Goal: Information Seeking & Learning: Learn about a topic

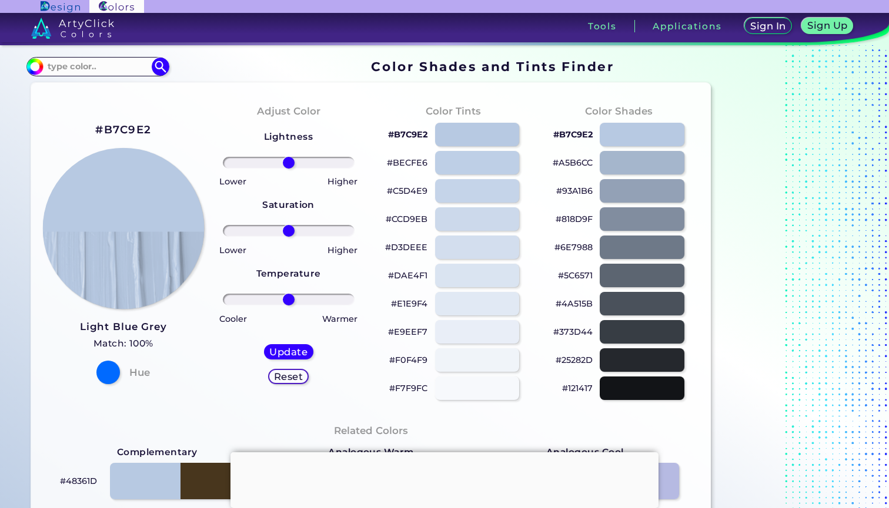
click at [123, 213] on img at bounding box center [123, 229] width 162 height 162
click at [463, 164] on div at bounding box center [476, 162] width 85 height 24
click at [464, 190] on div at bounding box center [476, 191] width 85 height 24
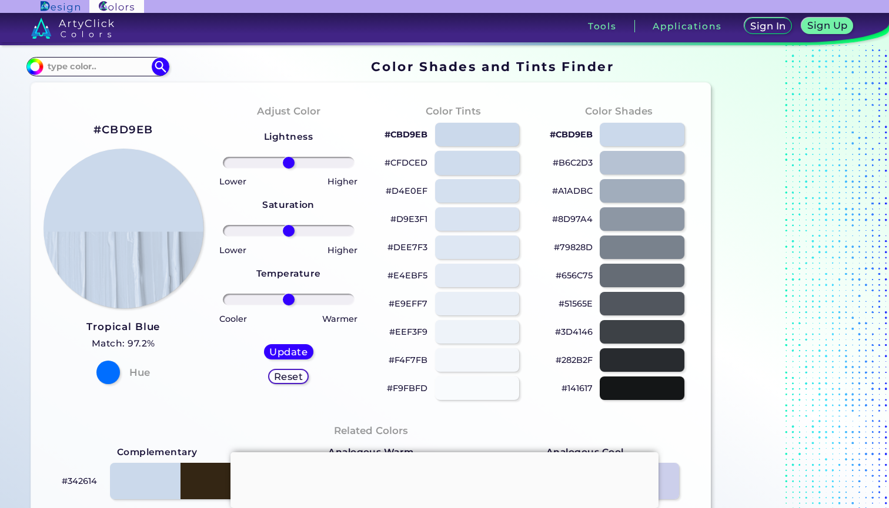
click at [465, 166] on div at bounding box center [476, 162] width 85 height 24
click at [627, 135] on div at bounding box center [641, 134] width 85 height 24
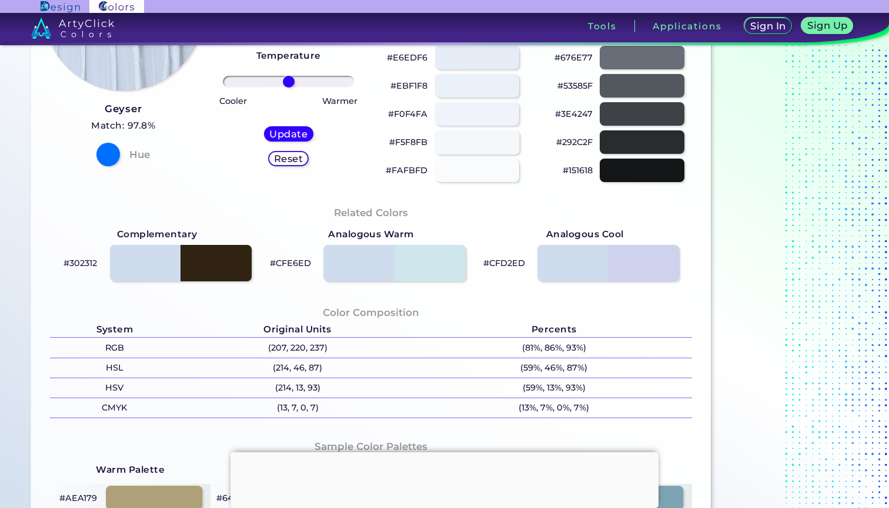
scroll to position [222, 0]
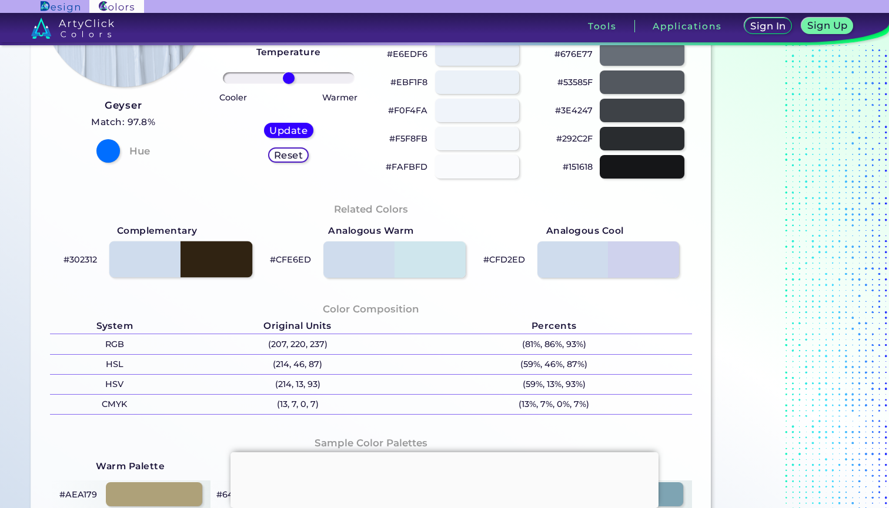
click at [152, 266] on div at bounding box center [180, 260] width 143 height 36
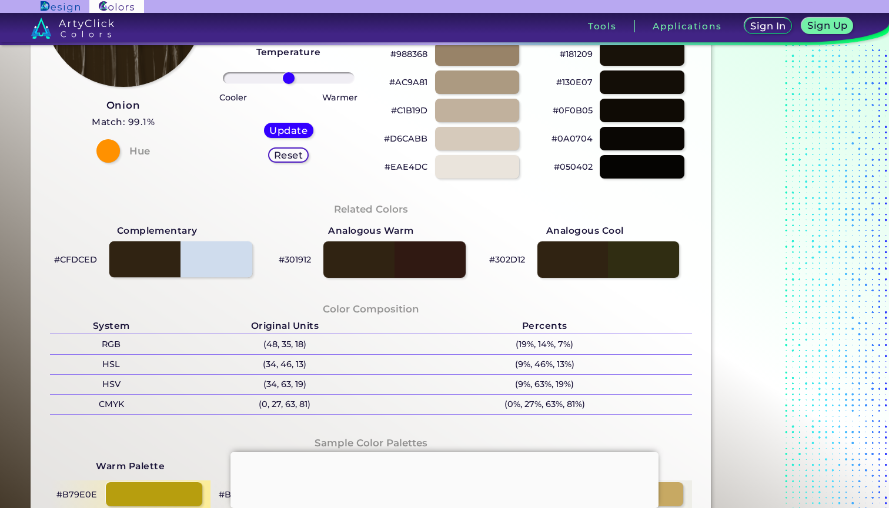
click at [218, 263] on div at bounding box center [180, 260] width 143 height 36
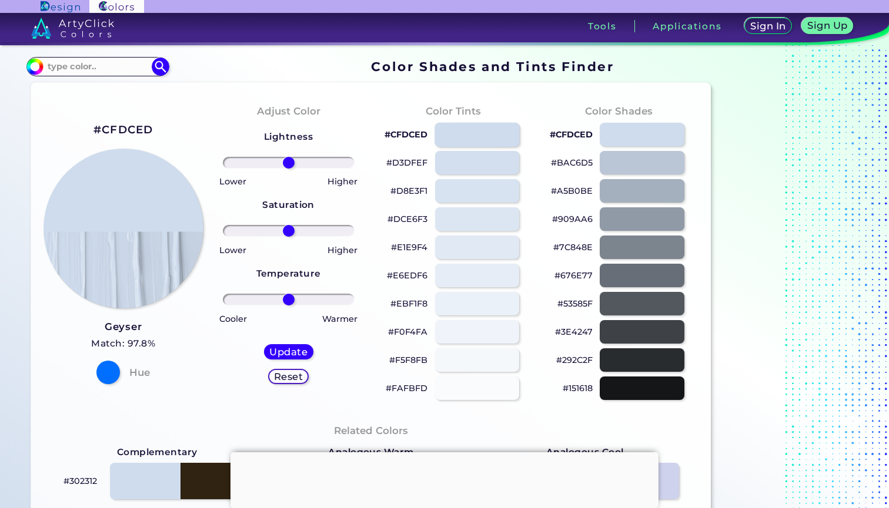
click at [485, 144] on div at bounding box center [476, 134] width 85 height 24
click at [475, 212] on div at bounding box center [476, 219] width 85 height 24
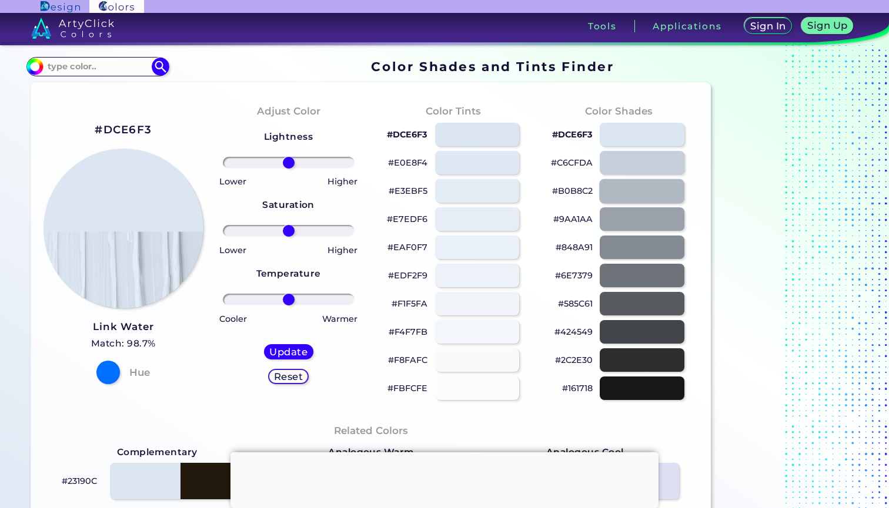
click at [634, 183] on div at bounding box center [641, 191] width 85 height 24
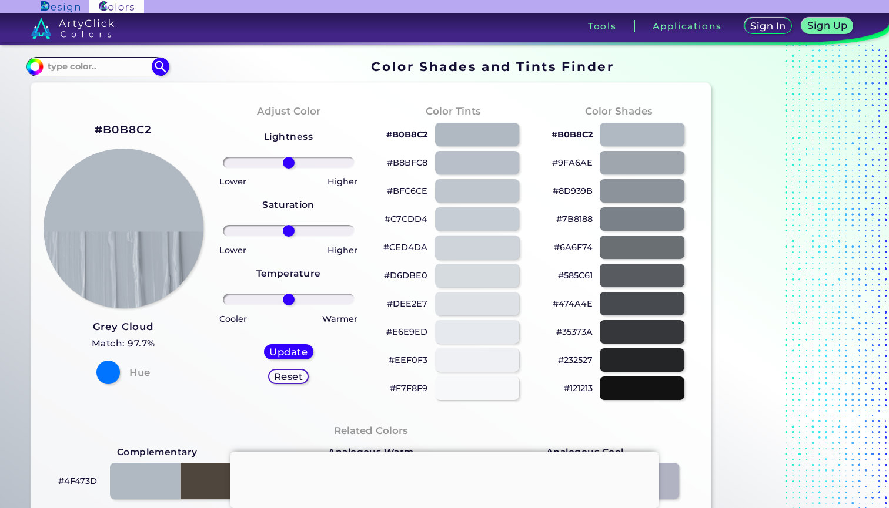
click at [471, 252] on div at bounding box center [476, 247] width 85 height 24
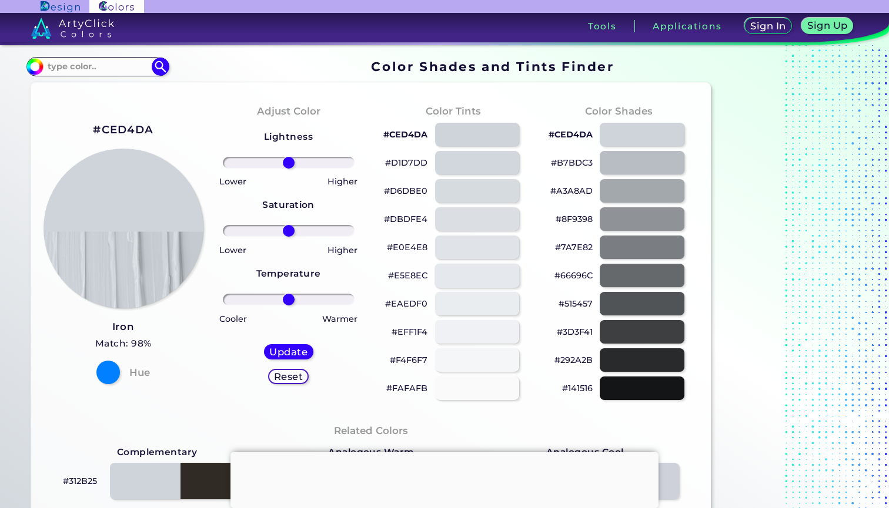
click at [465, 275] on div at bounding box center [476, 275] width 85 height 24
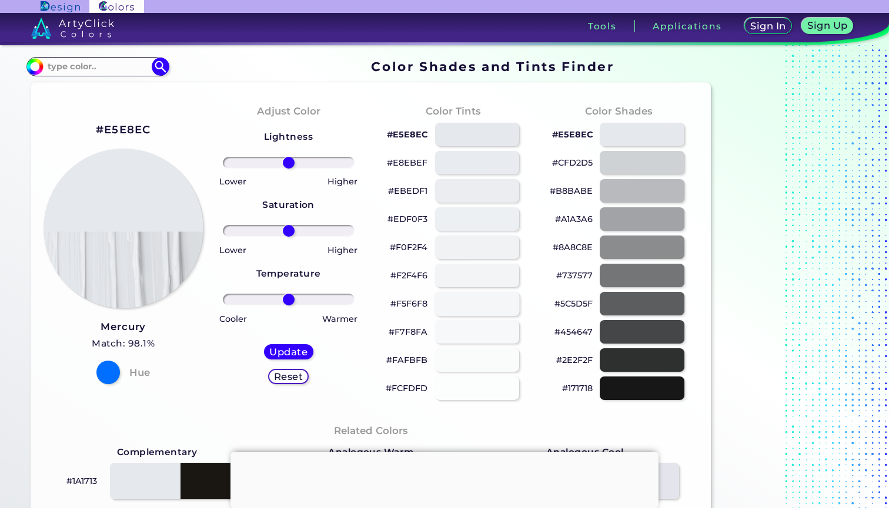
click at [463, 302] on div at bounding box center [476, 303] width 85 height 24
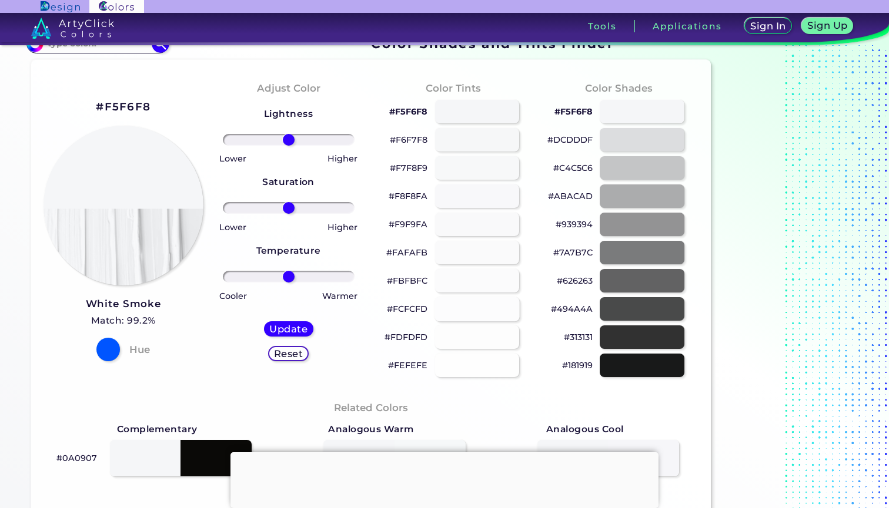
scroll to position [16, 0]
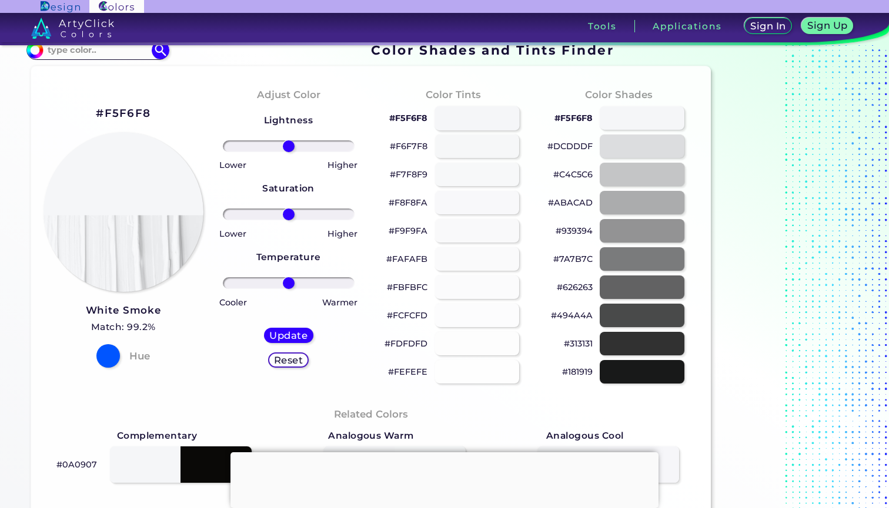
click at [471, 122] on div at bounding box center [476, 118] width 85 height 24
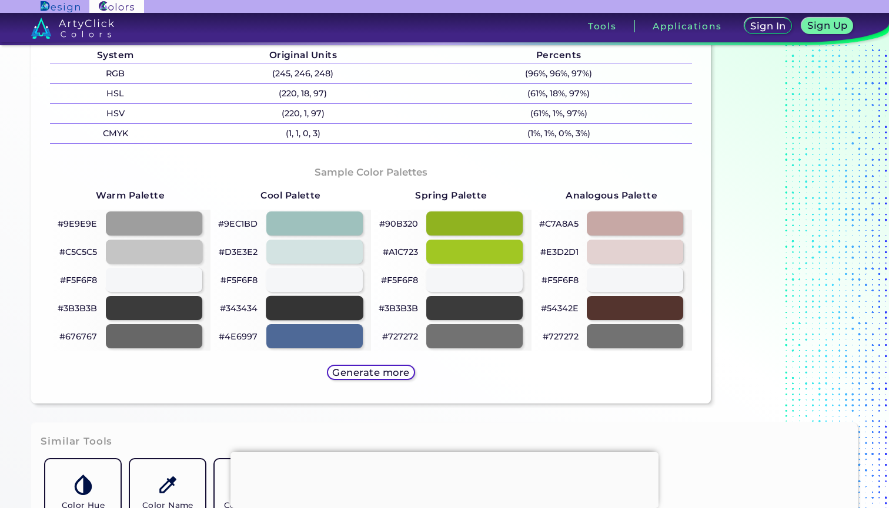
scroll to position [493, 0]
click at [320, 248] on div at bounding box center [315, 251] width 98 height 24
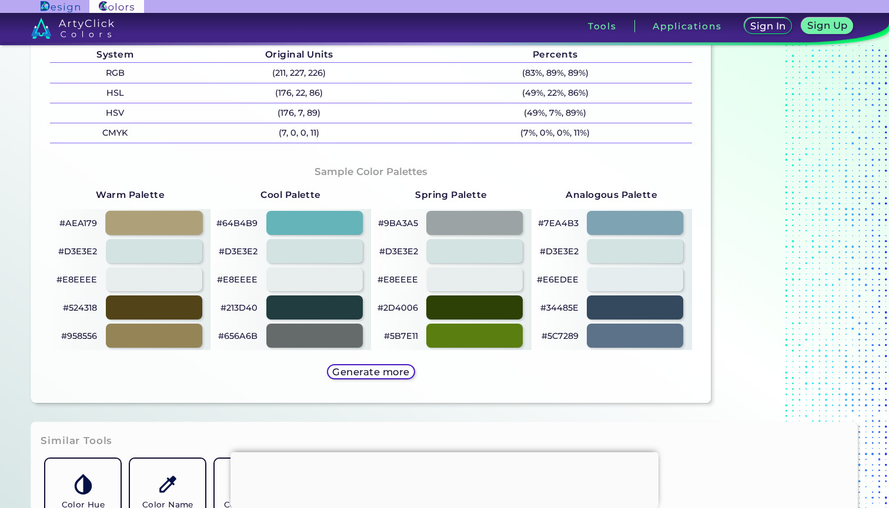
click at [179, 216] on div at bounding box center [154, 223] width 98 height 24
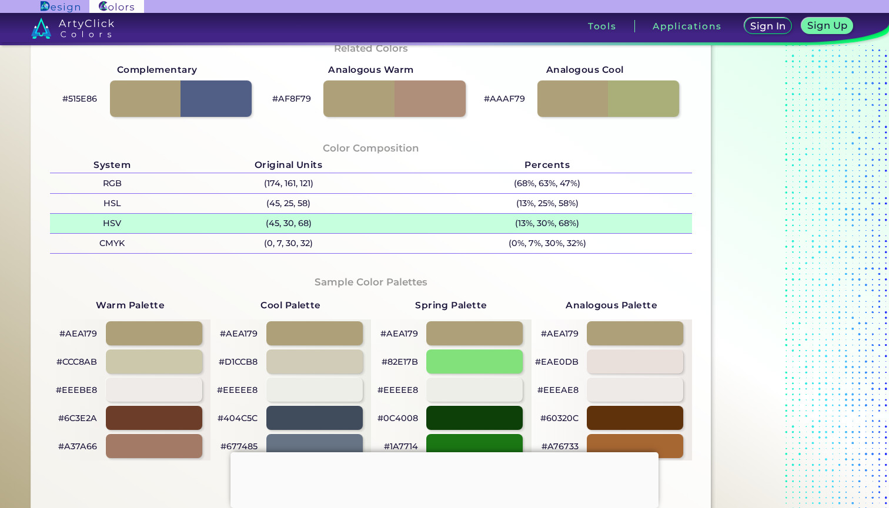
scroll to position [388, 0]
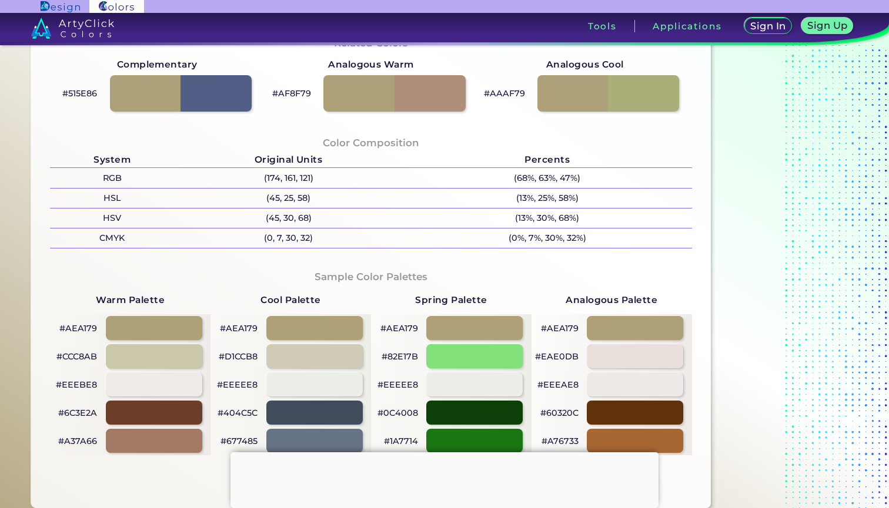
click at [80, 327] on p "#AEA179" at bounding box center [78, 328] width 38 height 14
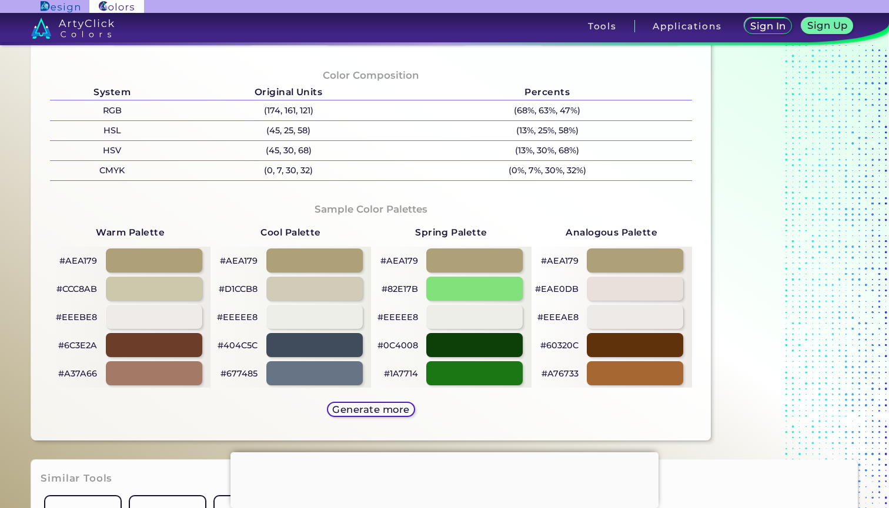
scroll to position [505, 0]
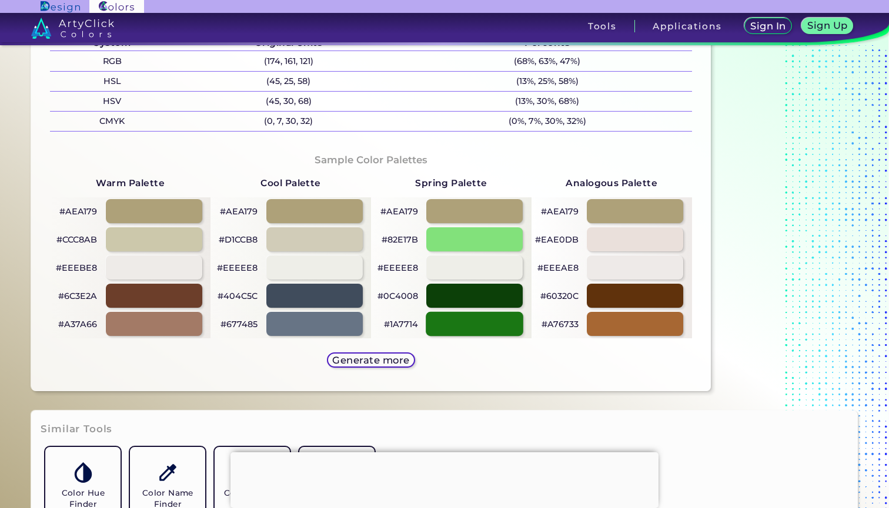
click at [484, 322] on div at bounding box center [475, 324] width 98 height 24
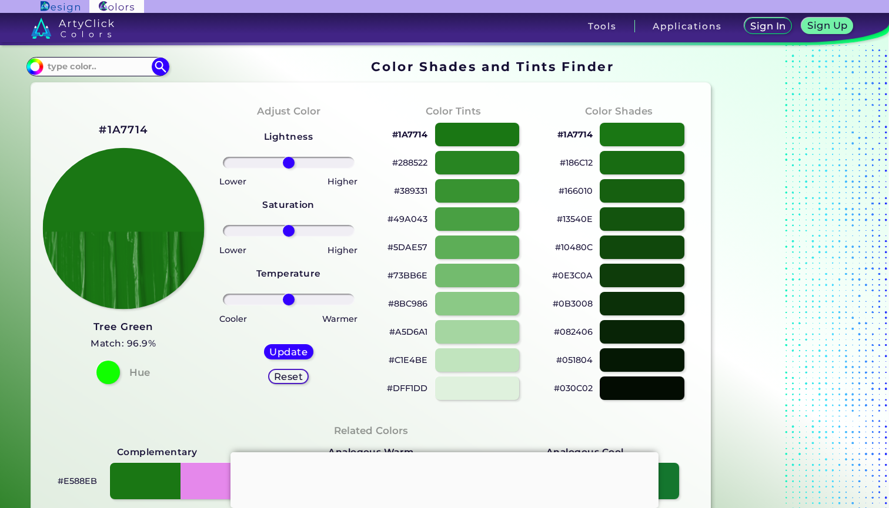
click at [126, 208] on img at bounding box center [123, 229] width 162 height 162
click at [128, 129] on h2 "#1A7714" at bounding box center [123, 129] width 49 height 15
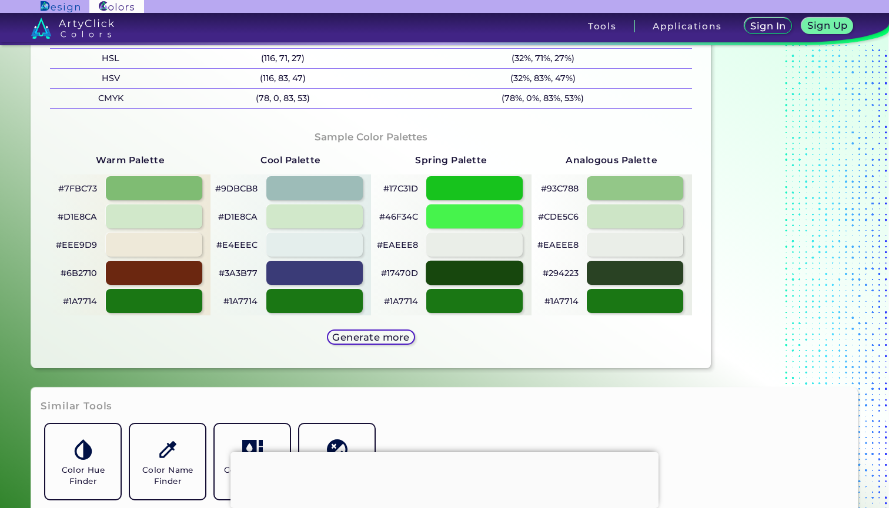
scroll to position [526, 0]
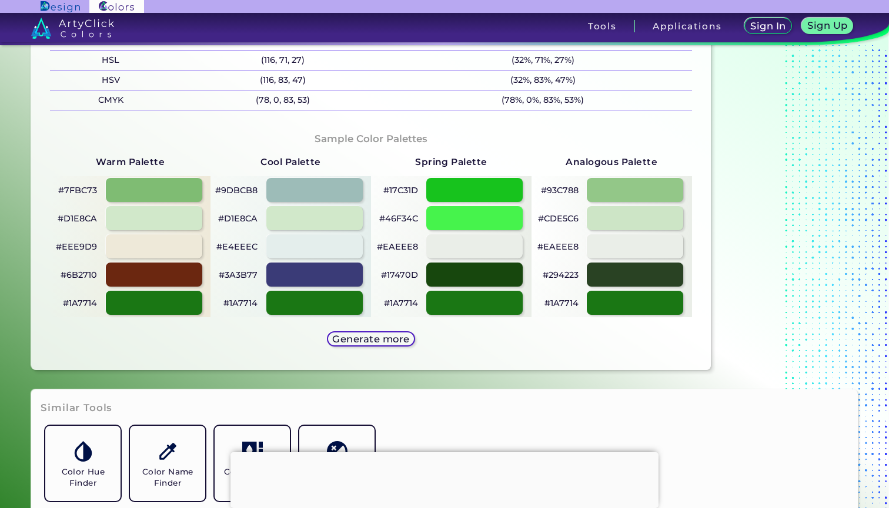
click at [388, 340] on h5 "Generate more" at bounding box center [371, 338] width 70 height 9
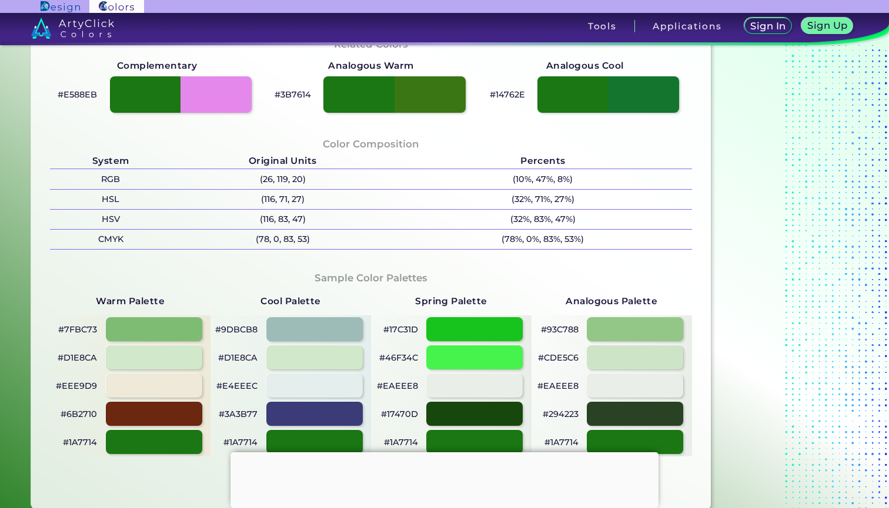
scroll to position [384, 0]
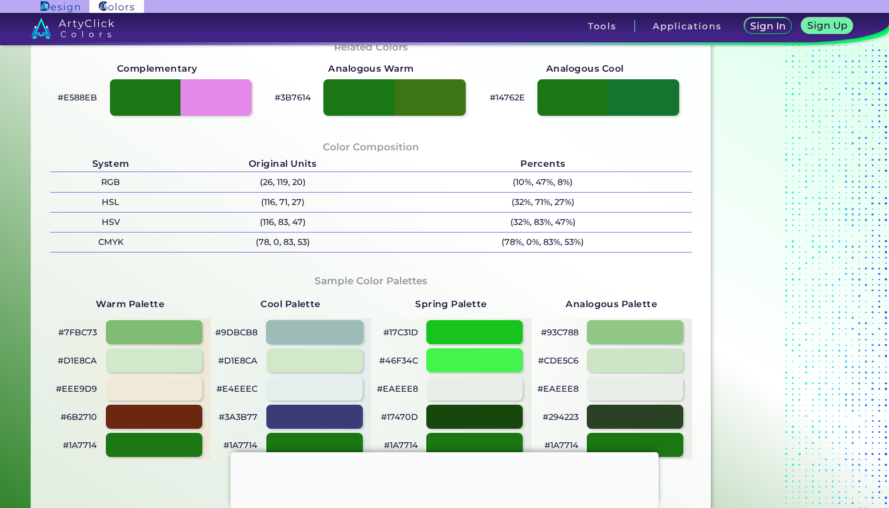
click at [320, 339] on div at bounding box center [315, 332] width 98 height 24
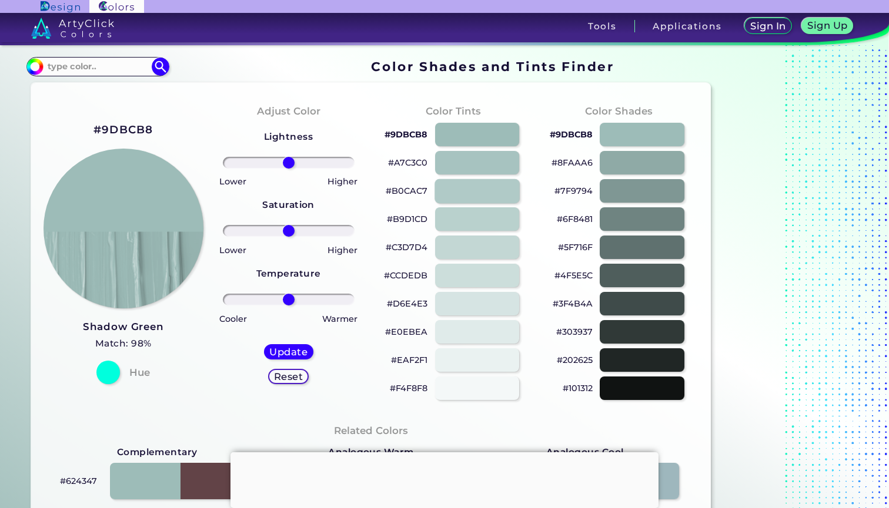
click at [466, 189] on div at bounding box center [476, 191] width 85 height 24
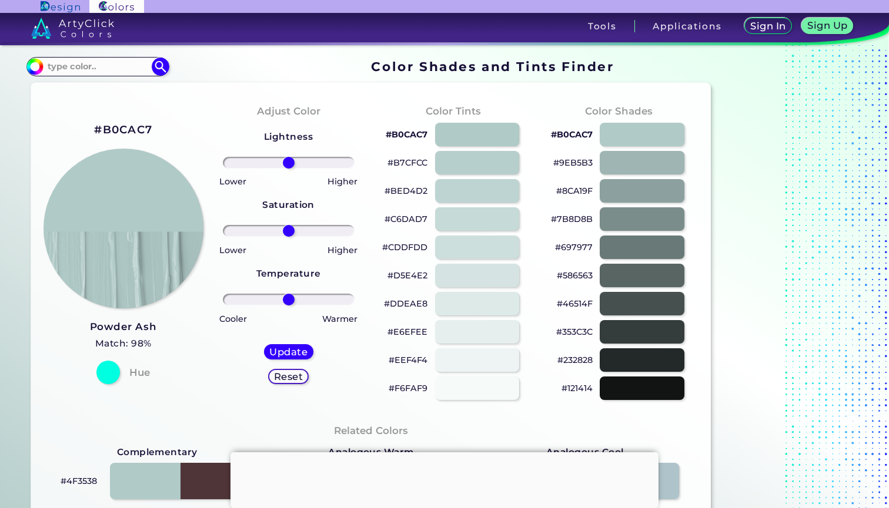
click at [130, 130] on h2 "#B0CAC7" at bounding box center [123, 129] width 58 height 15
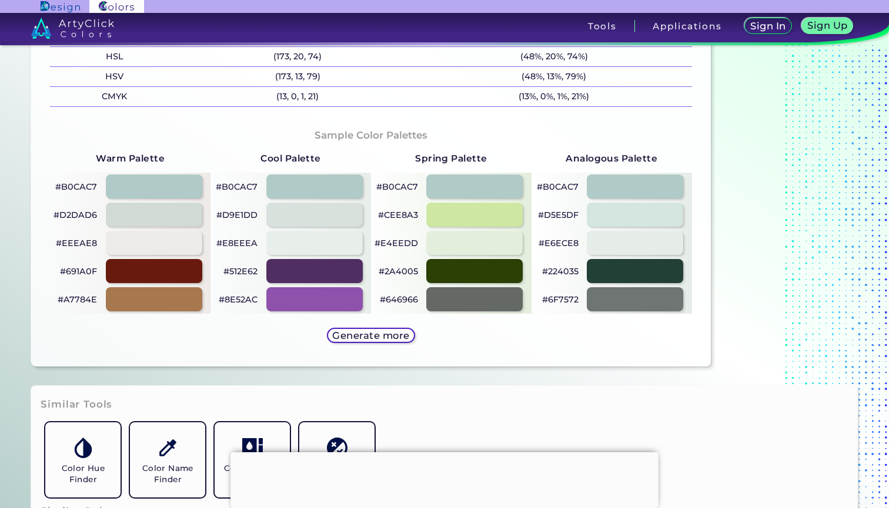
scroll to position [611, 0]
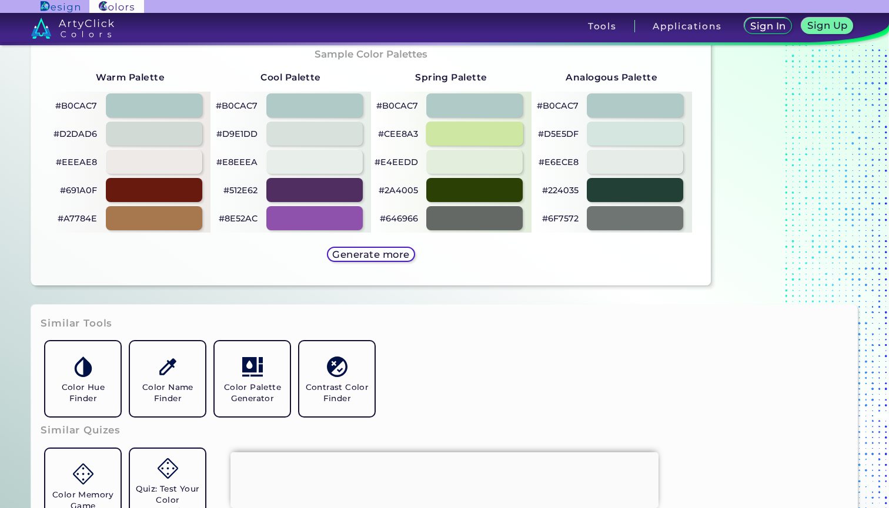
click at [489, 138] on div at bounding box center [475, 134] width 98 height 24
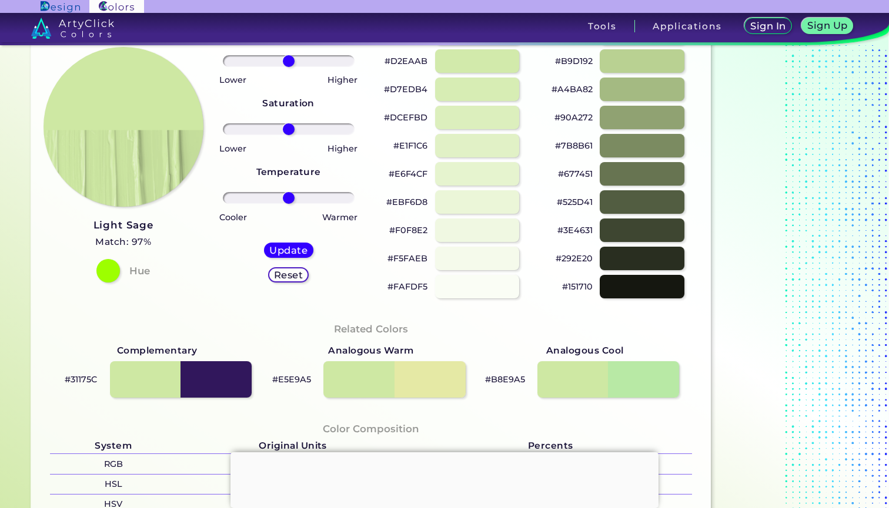
scroll to position [101, 0]
click at [618, 61] on div at bounding box center [641, 61] width 85 height 24
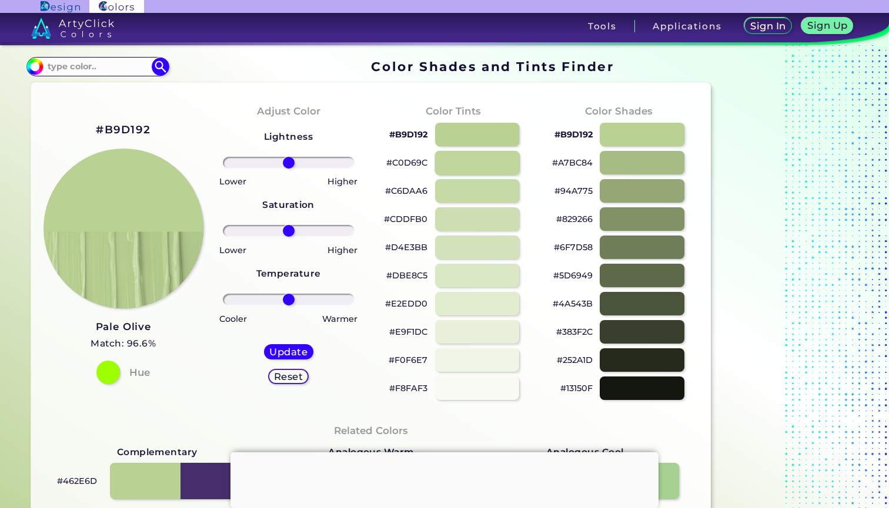
click at [480, 160] on div at bounding box center [476, 162] width 85 height 24
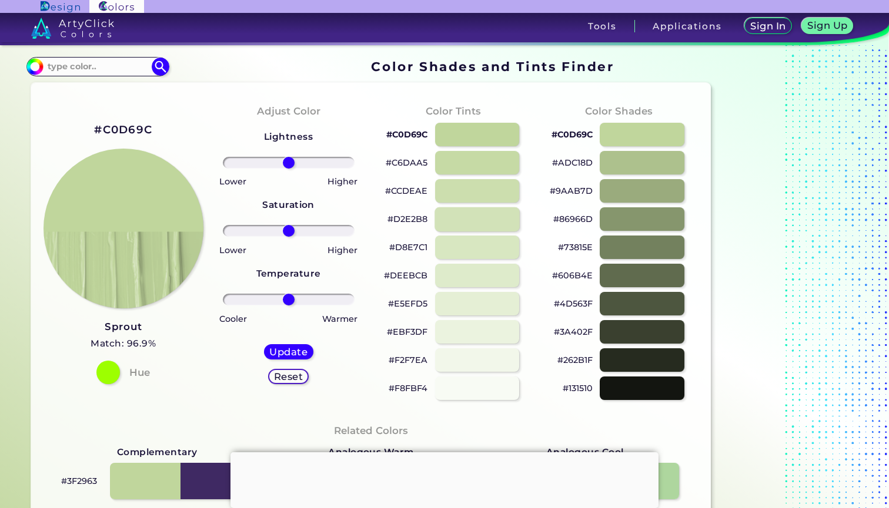
click at [469, 217] on div at bounding box center [476, 219] width 85 height 24
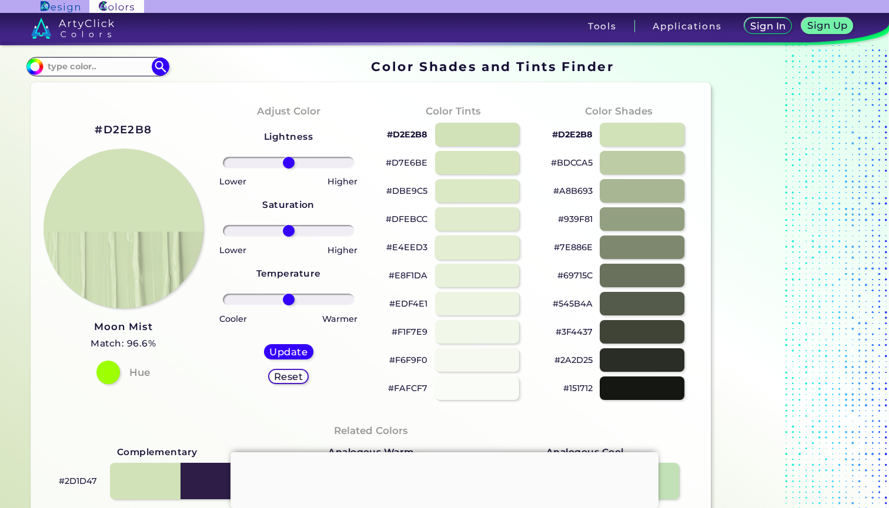
click at [470, 244] on div at bounding box center [476, 247] width 85 height 24
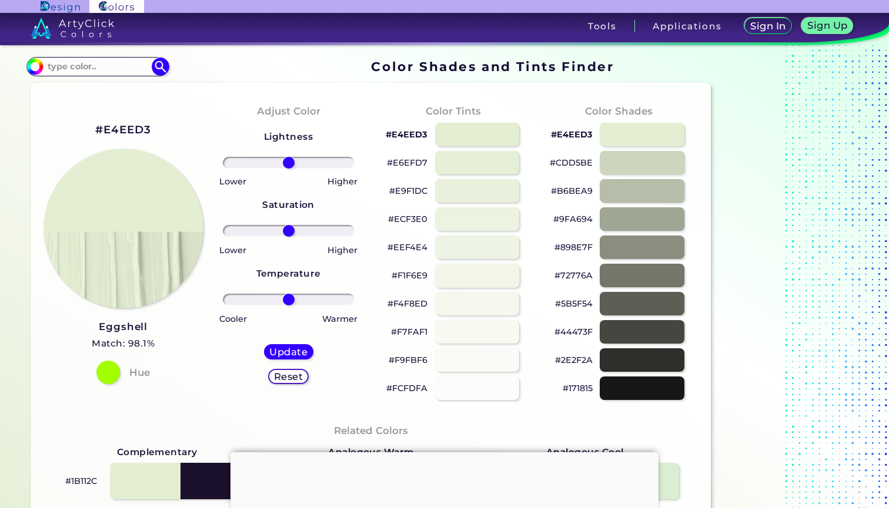
click at [481, 272] on div at bounding box center [476, 275] width 85 height 24
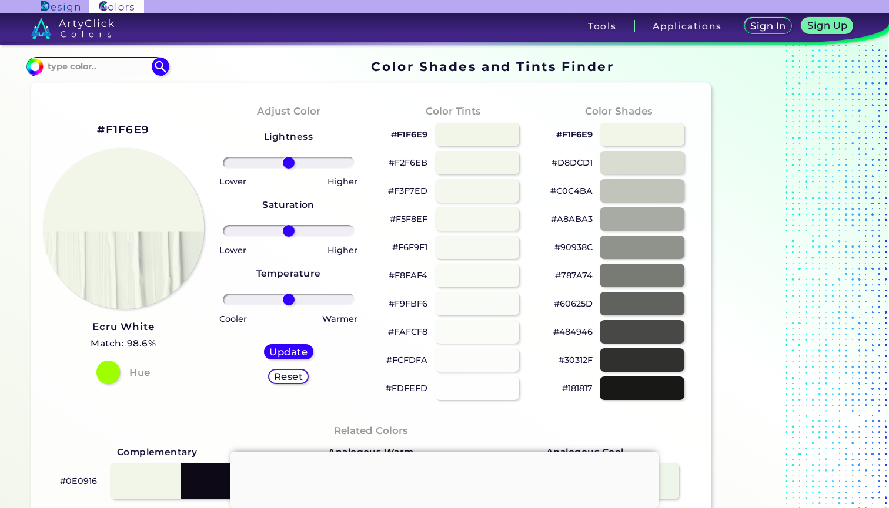
click at [127, 173] on img at bounding box center [123, 229] width 162 height 162
click at [132, 213] on img at bounding box center [123, 229] width 162 height 162
click at [131, 126] on h2 "#F1F6E9" at bounding box center [123, 129] width 52 height 15
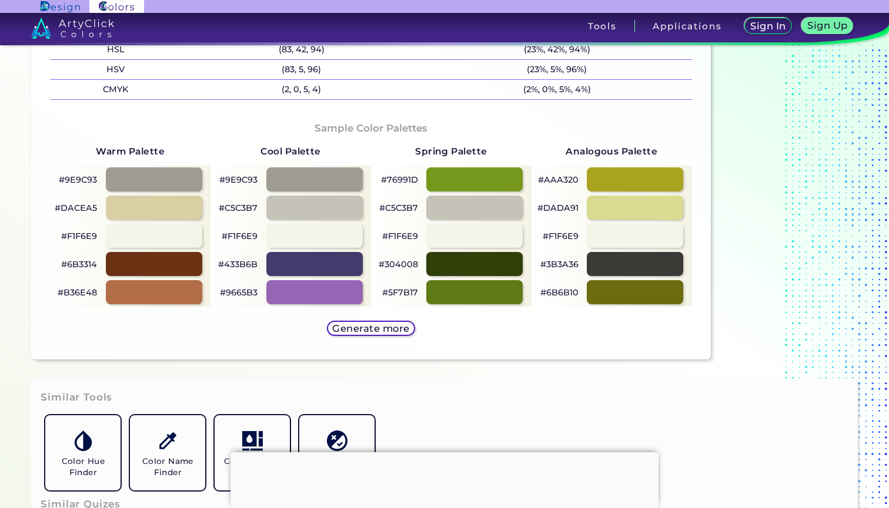
scroll to position [549, 0]
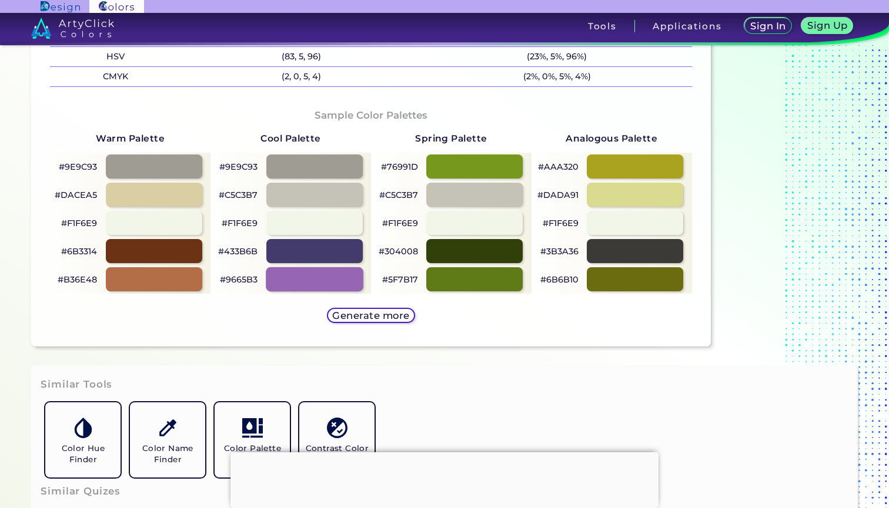
click at [349, 284] on div at bounding box center [315, 279] width 98 height 24
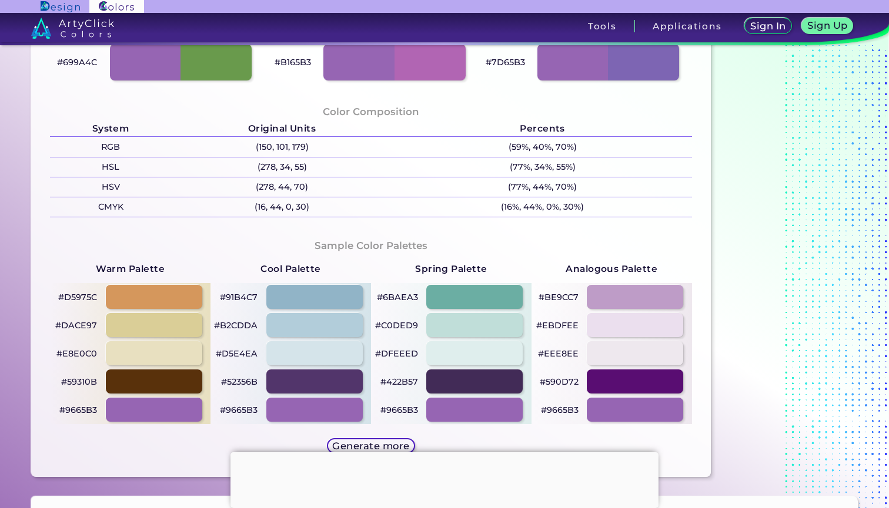
scroll to position [471, 0]
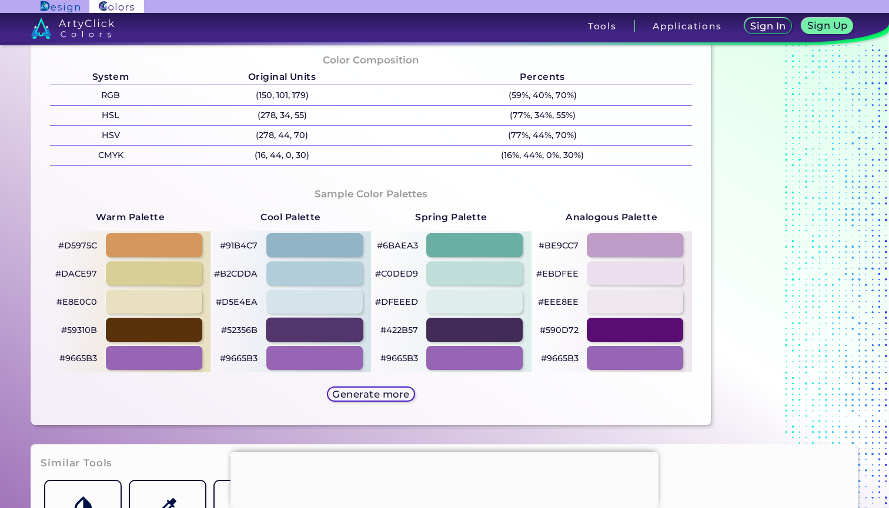
click at [348, 324] on div at bounding box center [315, 330] width 98 height 24
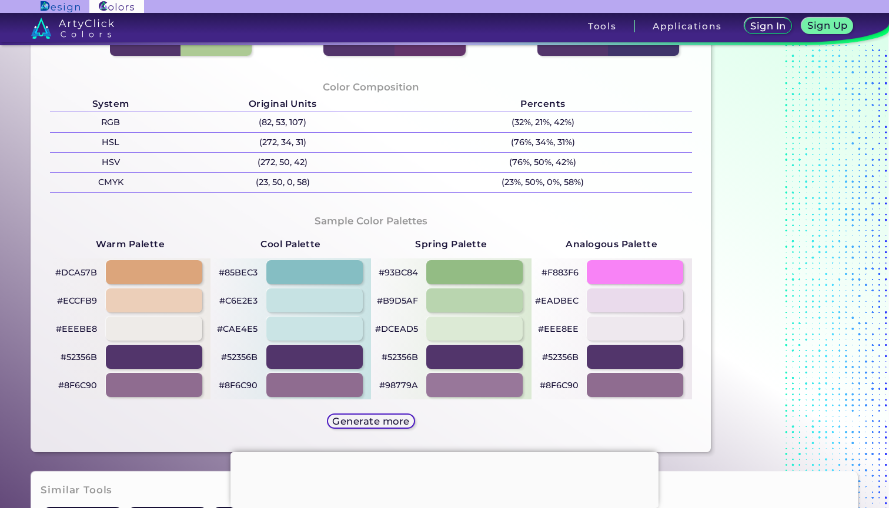
scroll to position [470, 0]
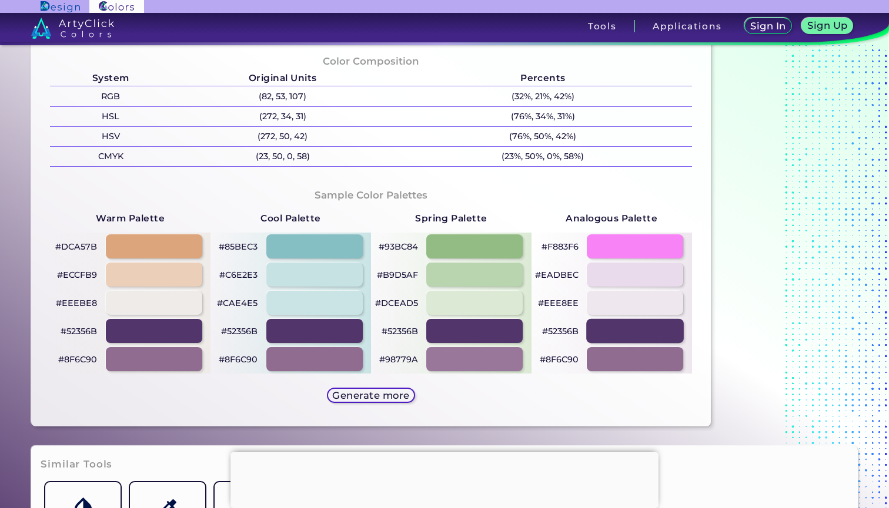
click at [607, 327] on div at bounding box center [635, 331] width 98 height 24
click at [573, 329] on p "#52356B" at bounding box center [560, 331] width 36 height 14
click at [621, 326] on div at bounding box center [635, 331] width 98 height 24
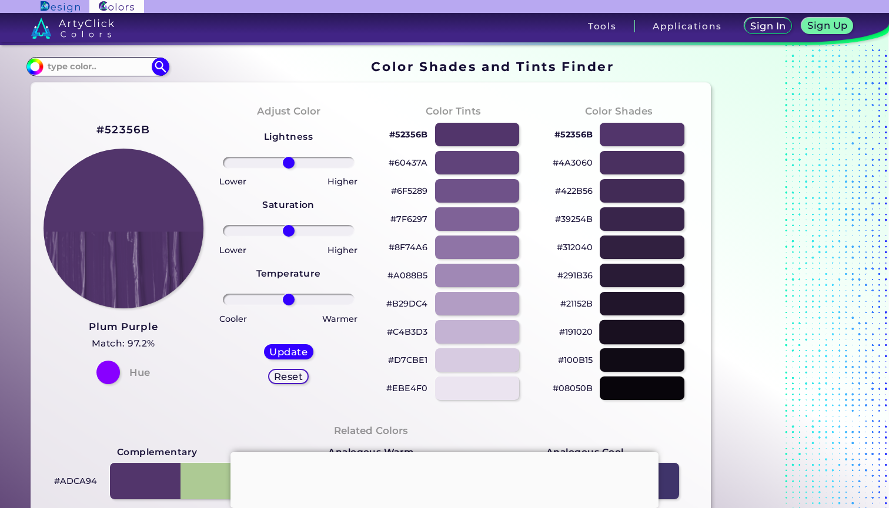
scroll to position [0, 0]
click at [499, 357] on div at bounding box center [476, 360] width 85 height 24
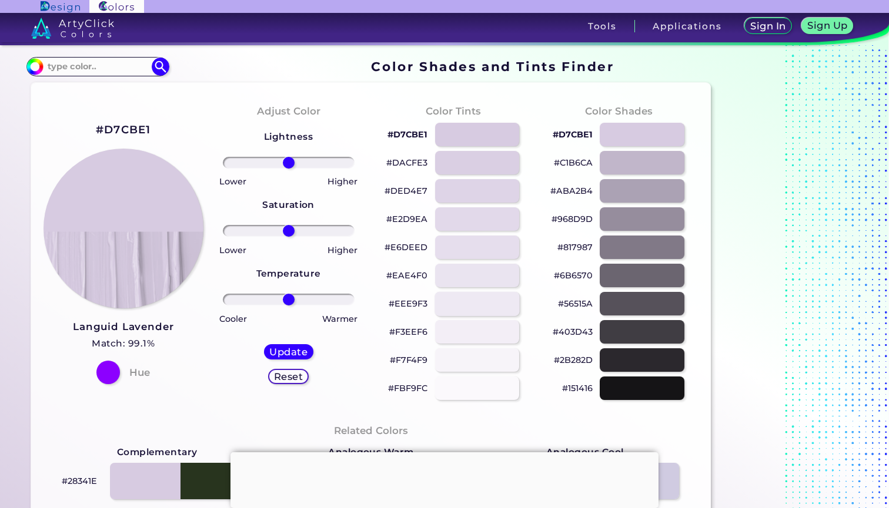
click at [497, 304] on div at bounding box center [476, 303] width 85 height 24
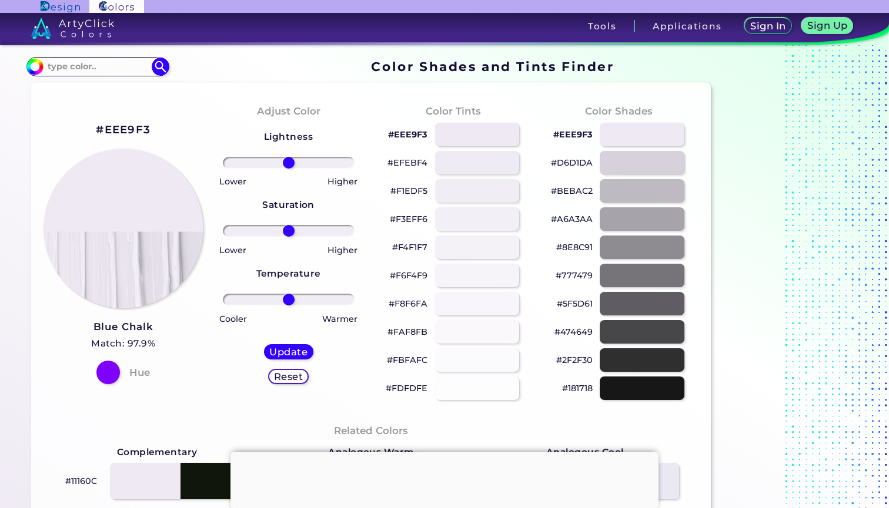
click at [135, 129] on h2 "#EEE9F3" at bounding box center [123, 129] width 55 height 15
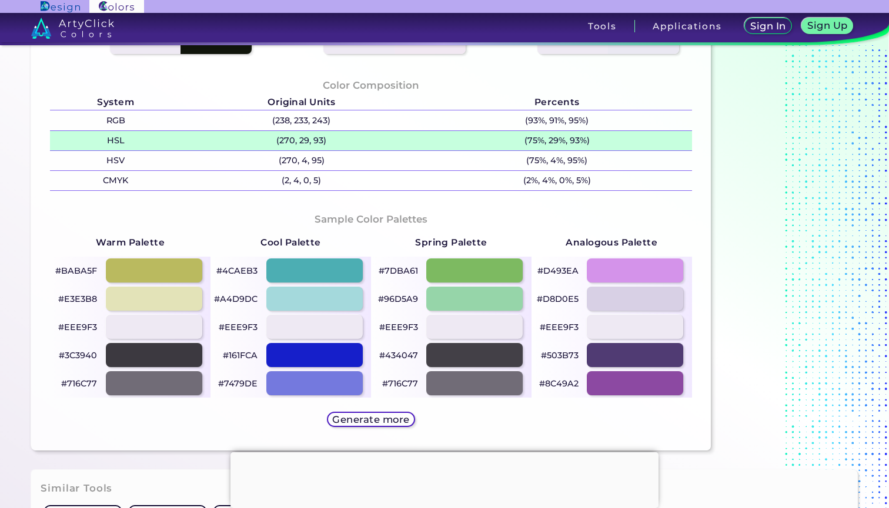
scroll to position [446, 0]
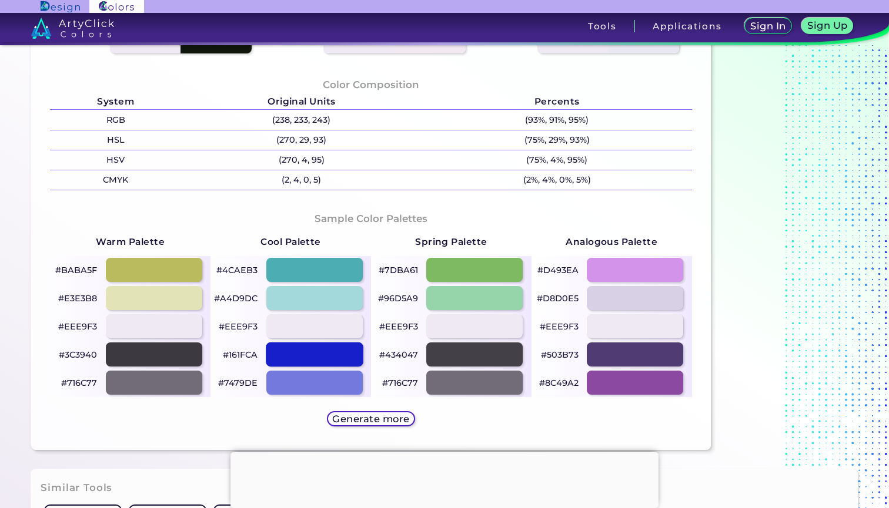
click at [334, 358] on div at bounding box center [315, 355] width 98 height 24
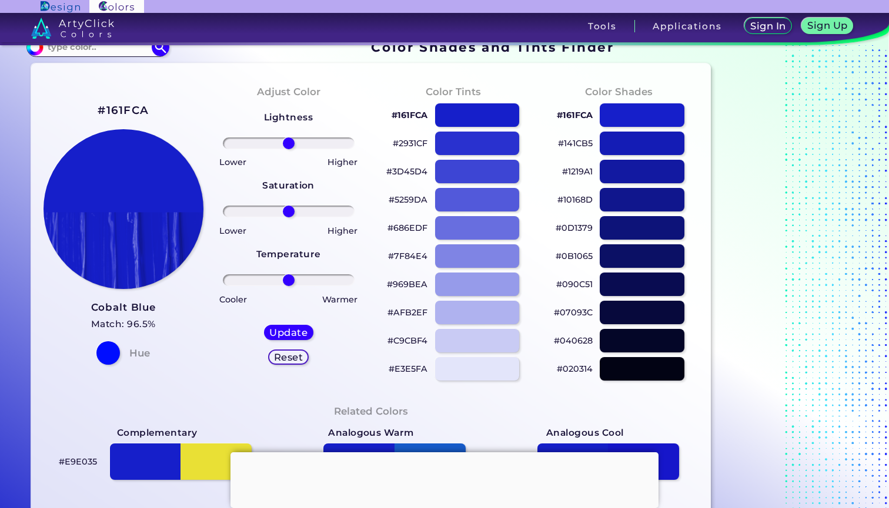
scroll to position [4, 0]
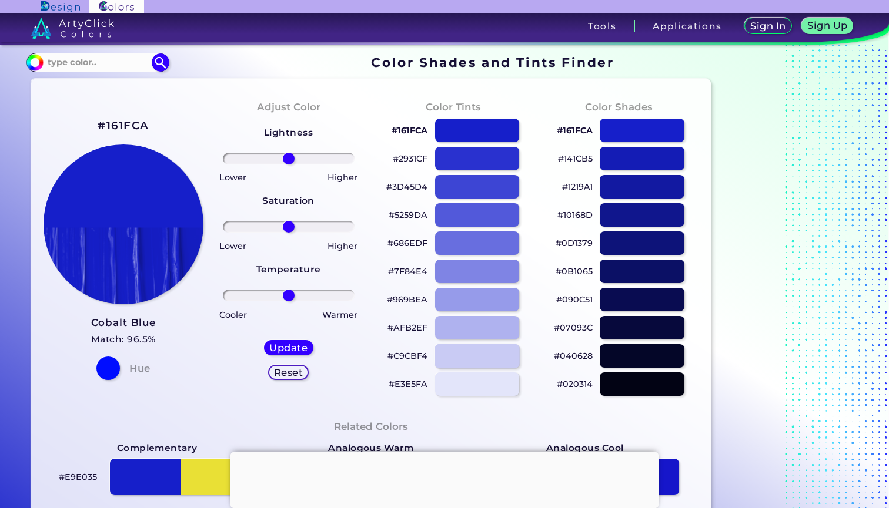
click at [463, 356] on div at bounding box center [476, 356] width 85 height 24
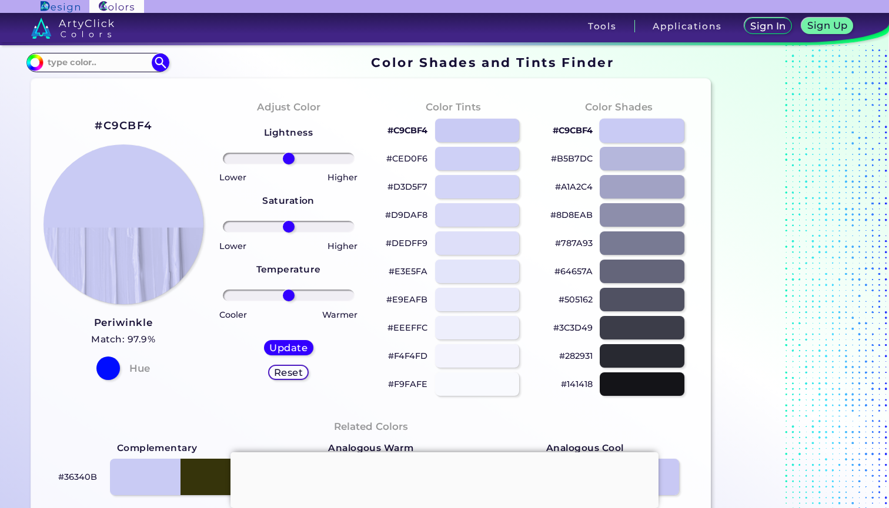
click at [626, 125] on div at bounding box center [641, 130] width 85 height 24
click at [636, 160] on div at bounding box center [641, 158] width 85 height 24
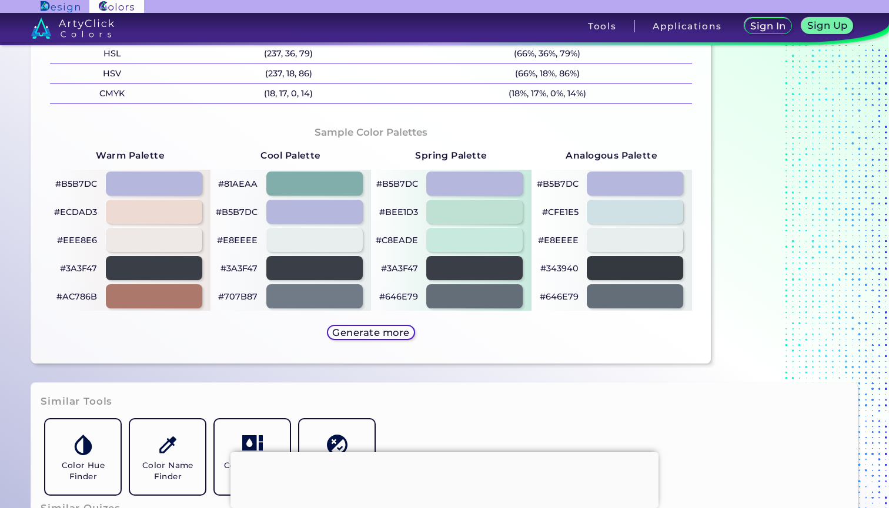
scroll to position [534, 0]
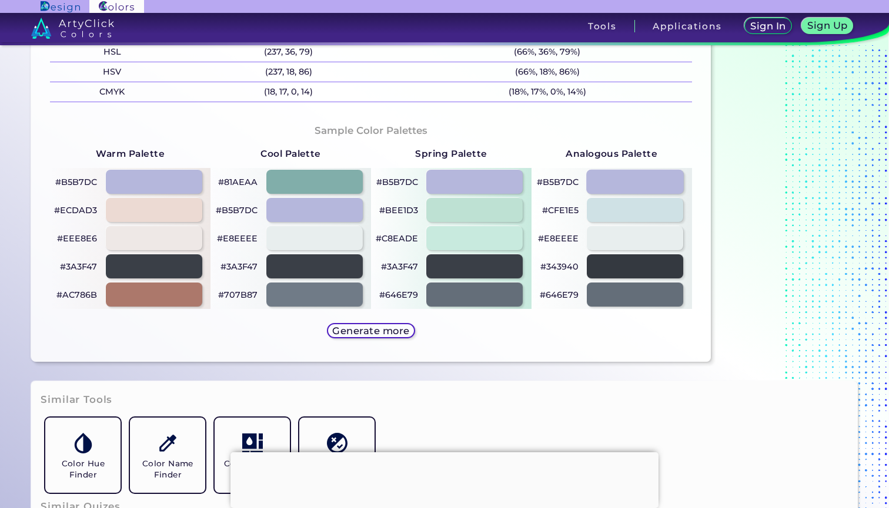
click at [622, 182] on div at bounding box center [635, 182] width 98 height 24
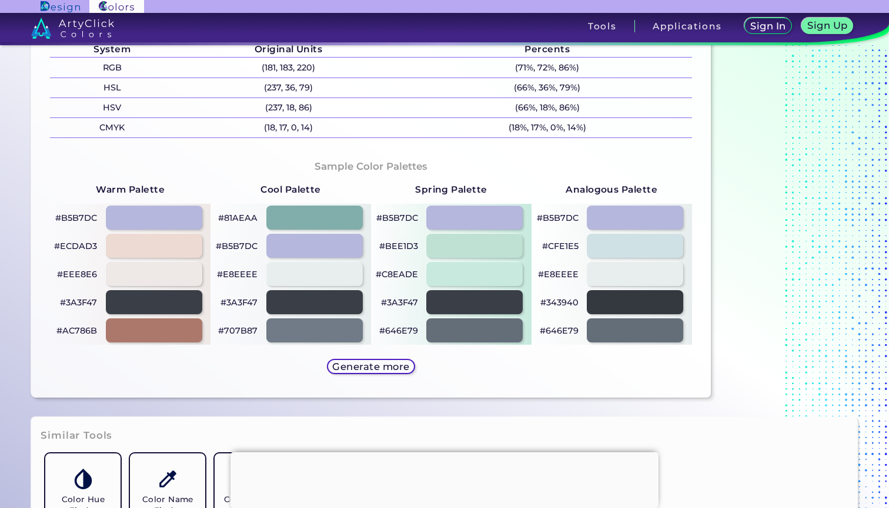
scroll to position [518, 0]
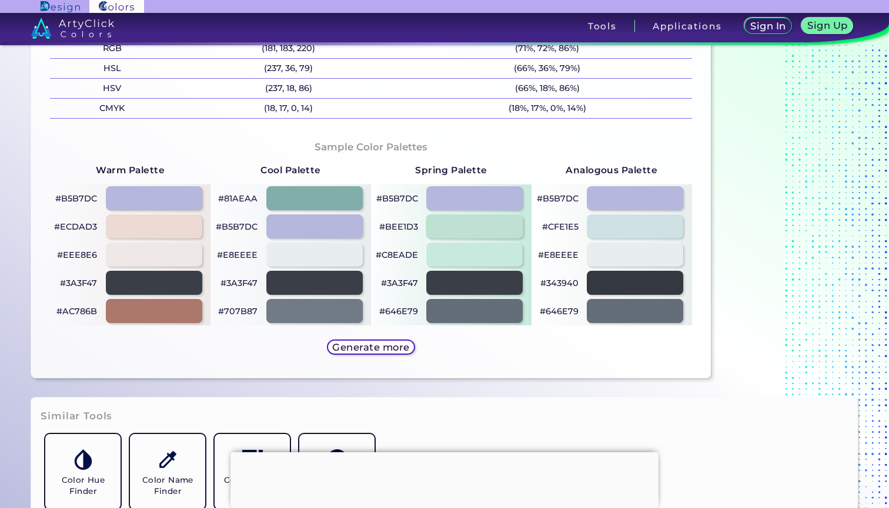
click at [487, 224] on div at bounding box center [475, 227] width 98 height 24
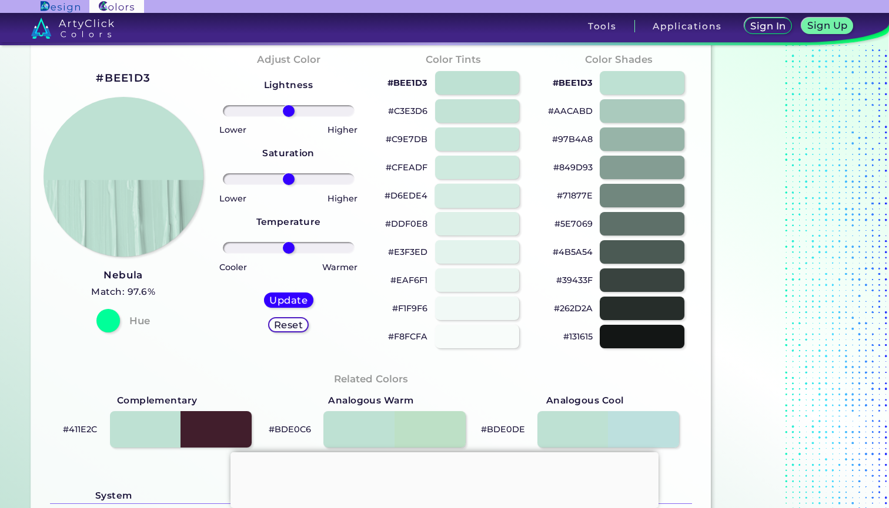
scroll to position [45, 0]
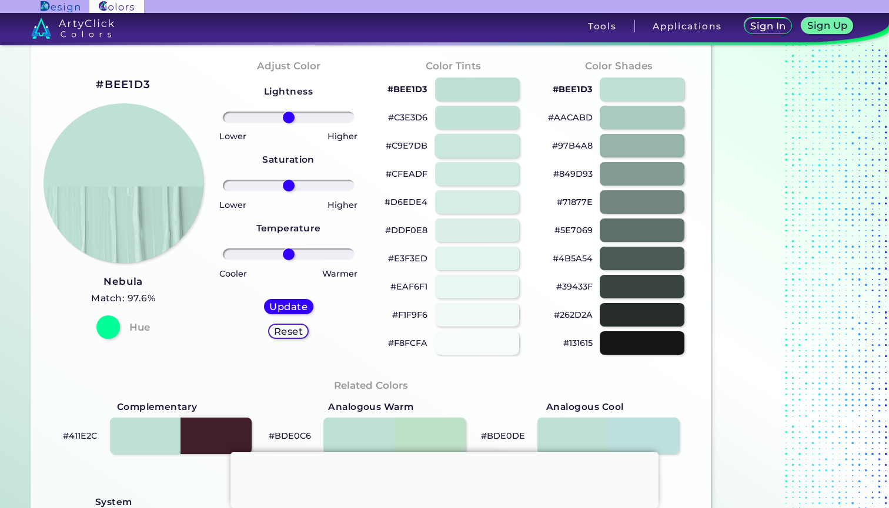
click at [497, 148] on div at bounding box center [476, 145] width 85 height 24
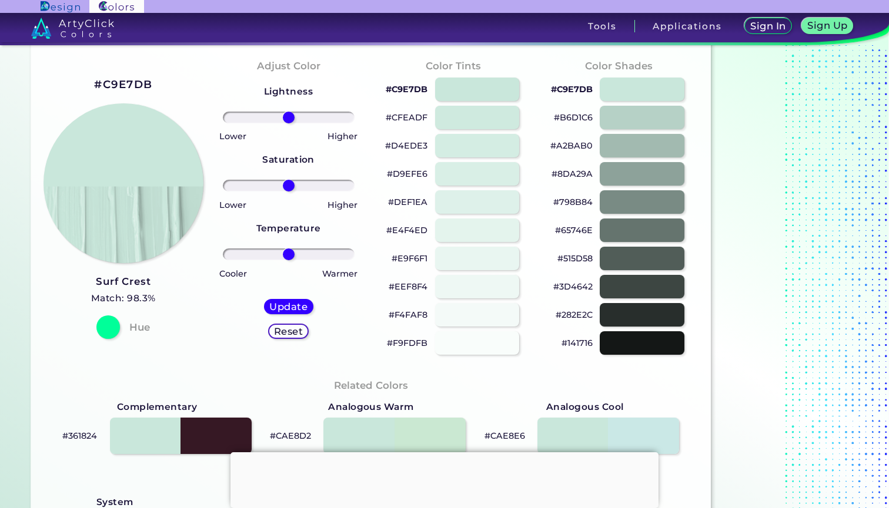
click at [133, 86] on h2 "#C9E7DB" at bounding box center [123, 84] width 58 height 15
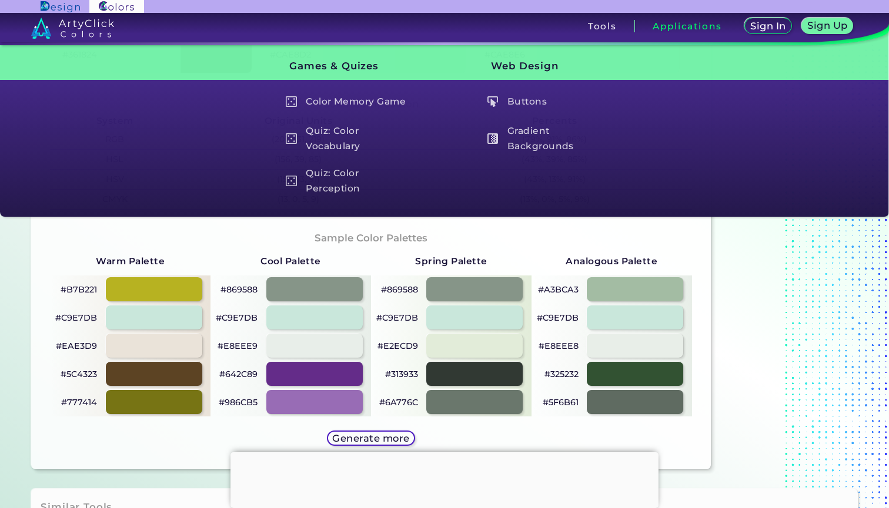
scroll to position [427, 0]
click at [467, 292] on div at bounding box center [475, 289] width 98 height 24
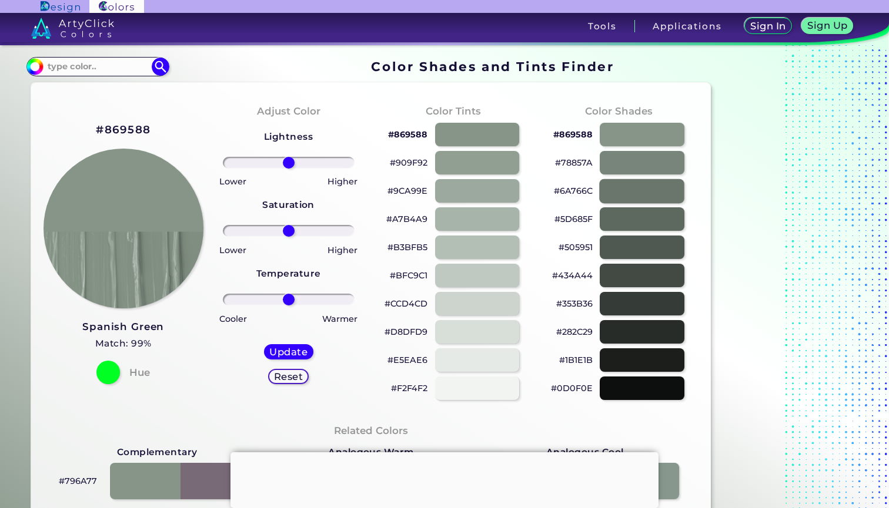
click at [663, 182] on div at bounding box center [641, 191] width 85 height 24
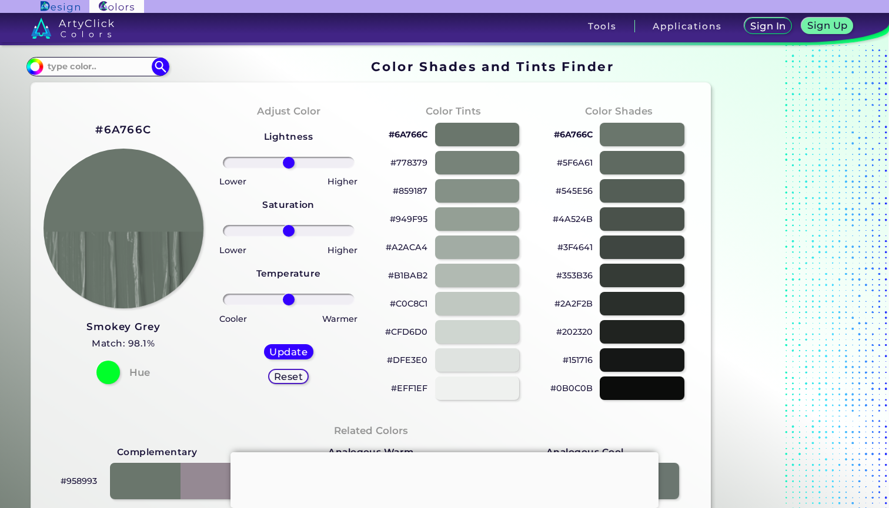
click at [129, 130] on h2 "#6A766C" at bounding box center [123, 129] width 56 height 15
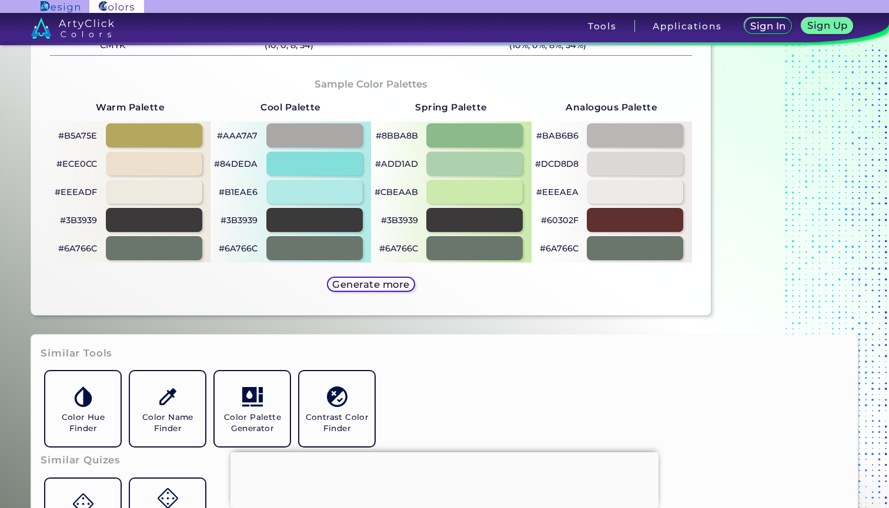
scroll to position [582, 0]
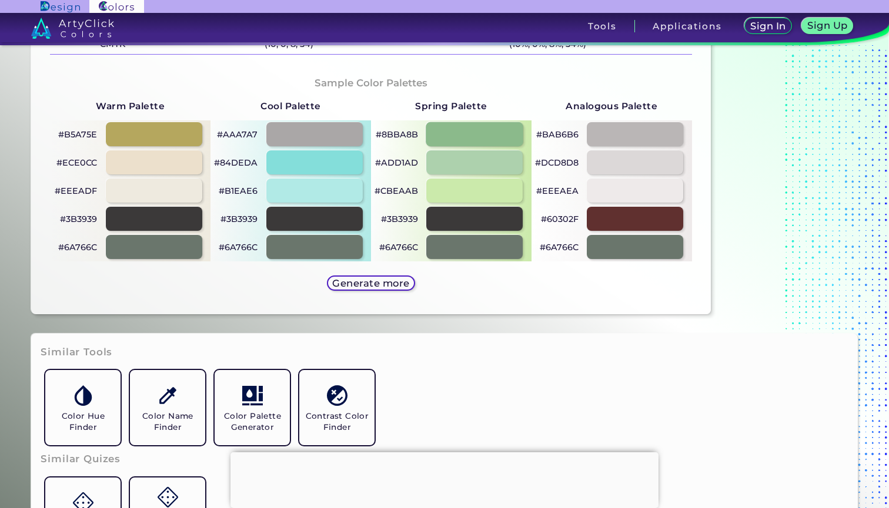
click at [498, 128] on div at bounding box center [475, 134] width 98 height 24
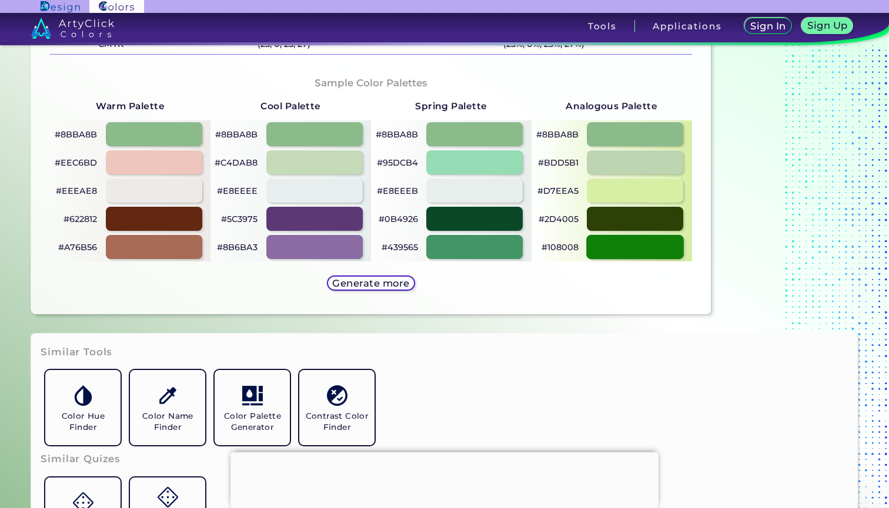
click at [603, 237] on div at bounding box center [635, 247] width 98 height 24
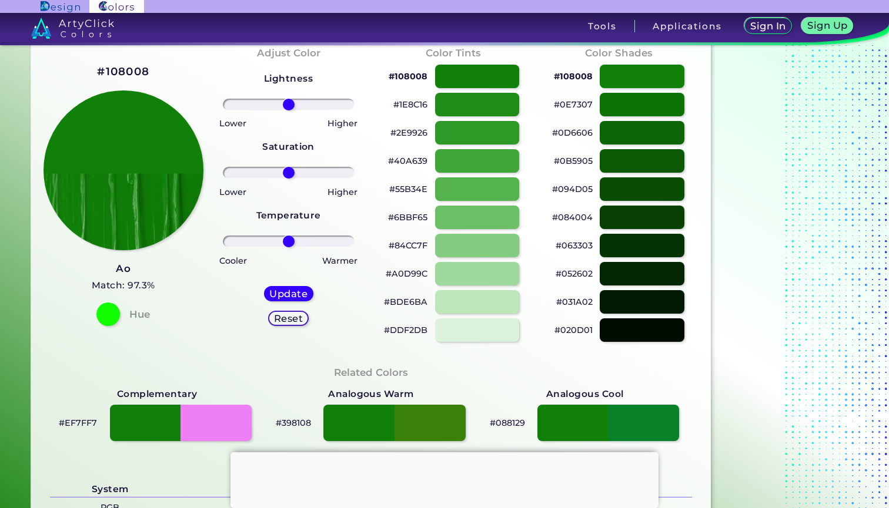
scroll to position [57, 0]
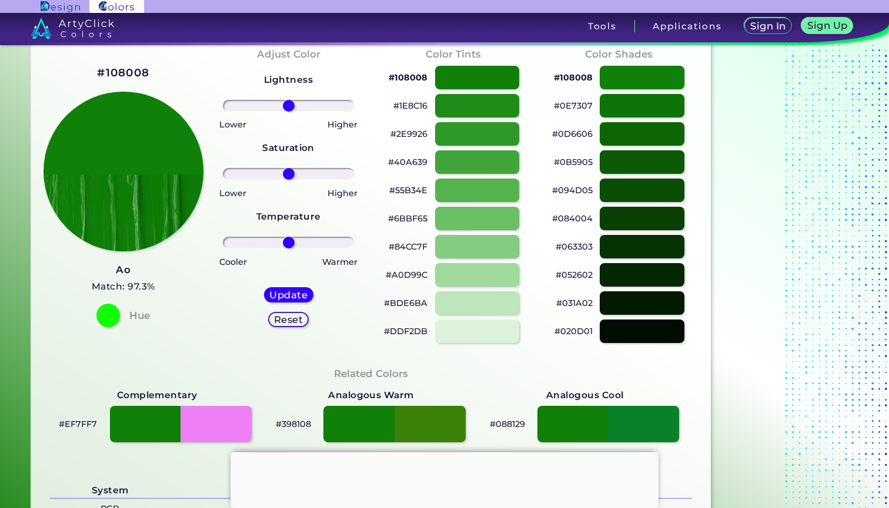
click at [132, 70] on h2 "#108008" at bounding box center [123, 72] width 52 height 15
click at [616, 193] on div at bounding box center [641, 190] width 85 height 24
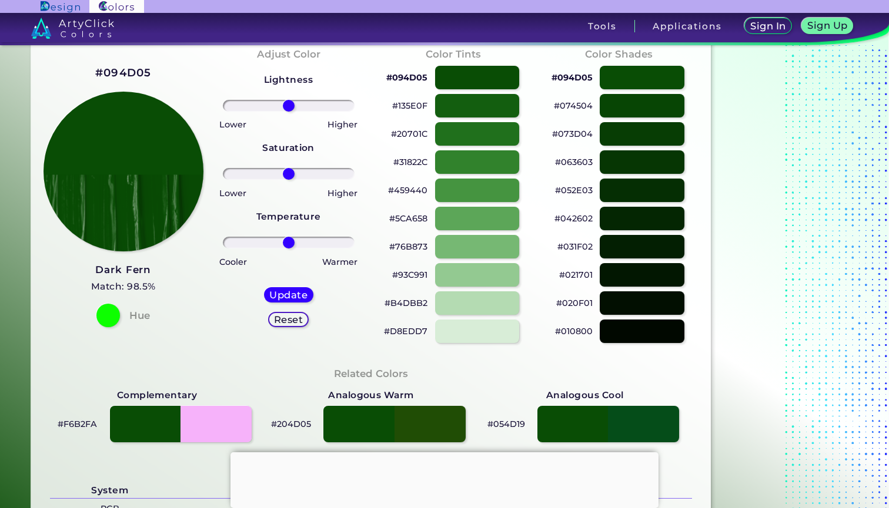
click at [123, 71] on h2 "#094D05" at bounding box center [123, 72] width 56 height 15
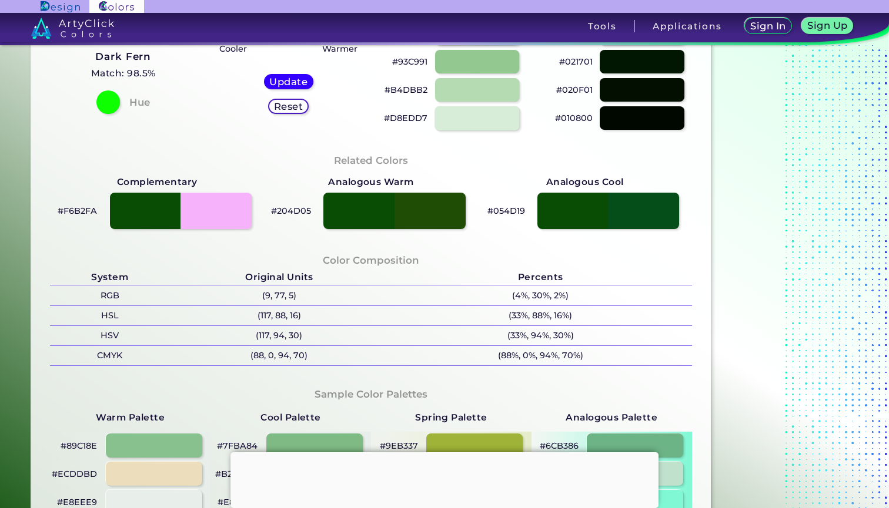
scroll to position [273, 0]
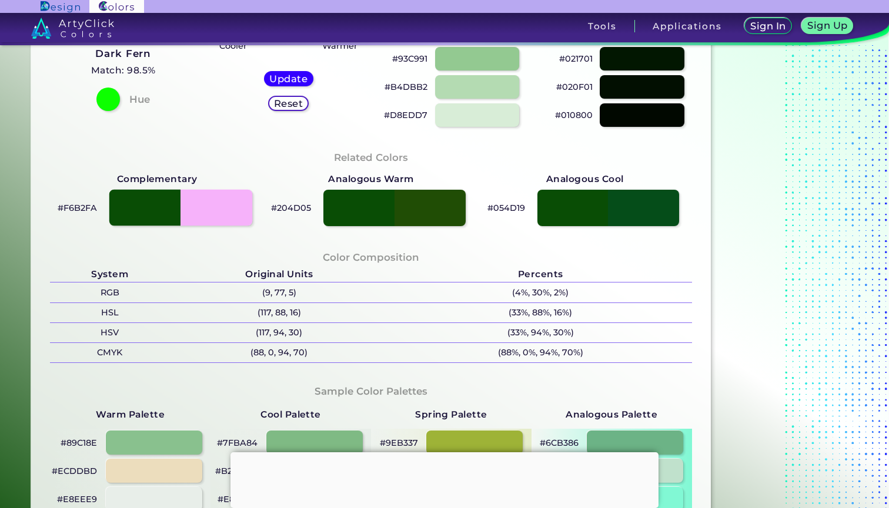
click at [233, 206] on div at bounding box center [180, 208] width 143 height 36
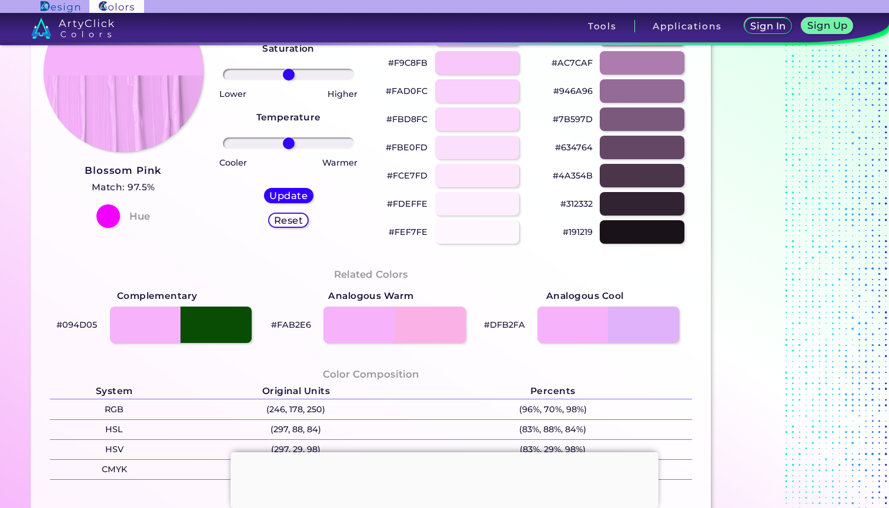
scroll to position [117, 0]
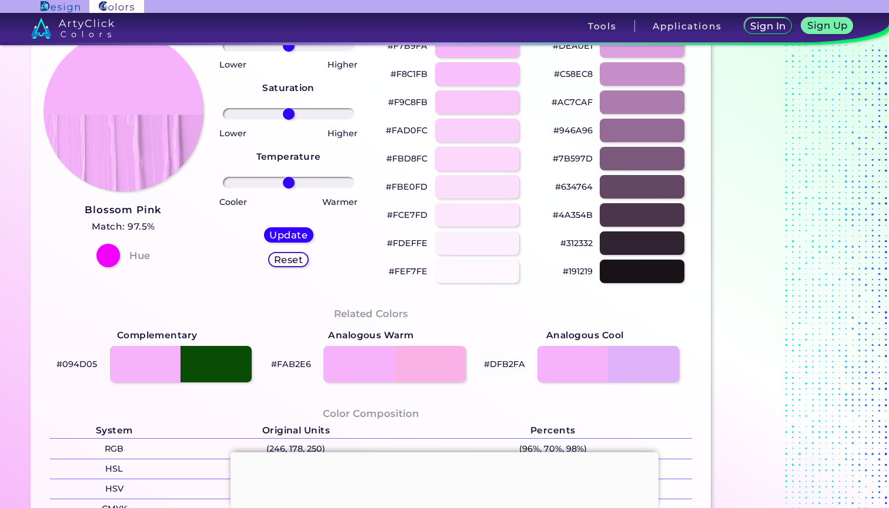
click at [492, 157] on div at bounding box center [476, 158] width 85 height 24
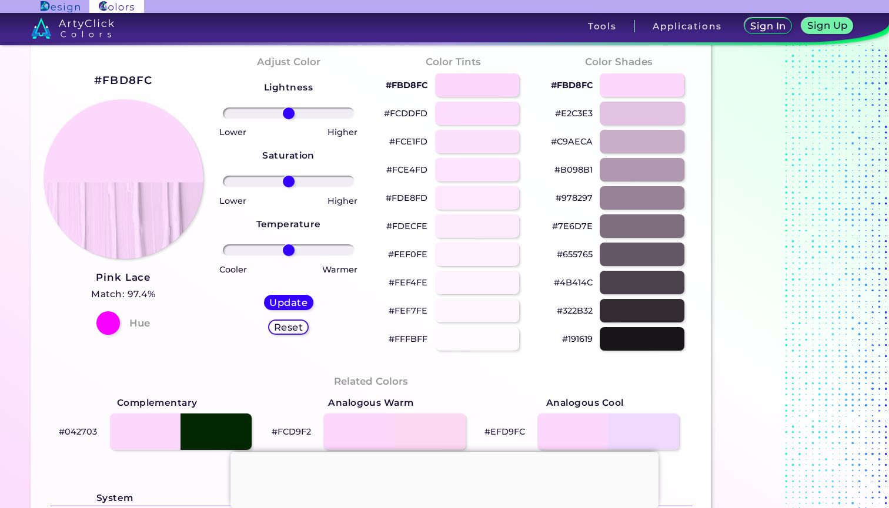
scroll to position [5, 0]
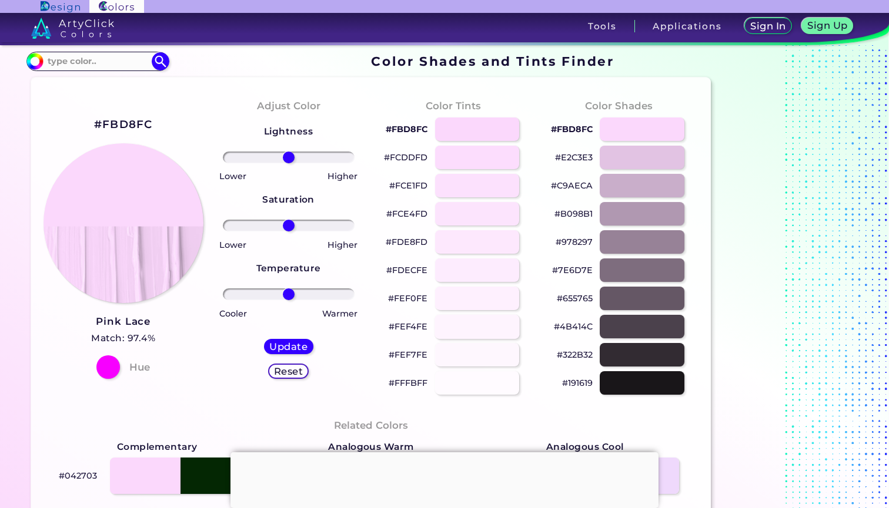
click at [471, 333] on div at bounding box center [476, 326] width 85 height 24
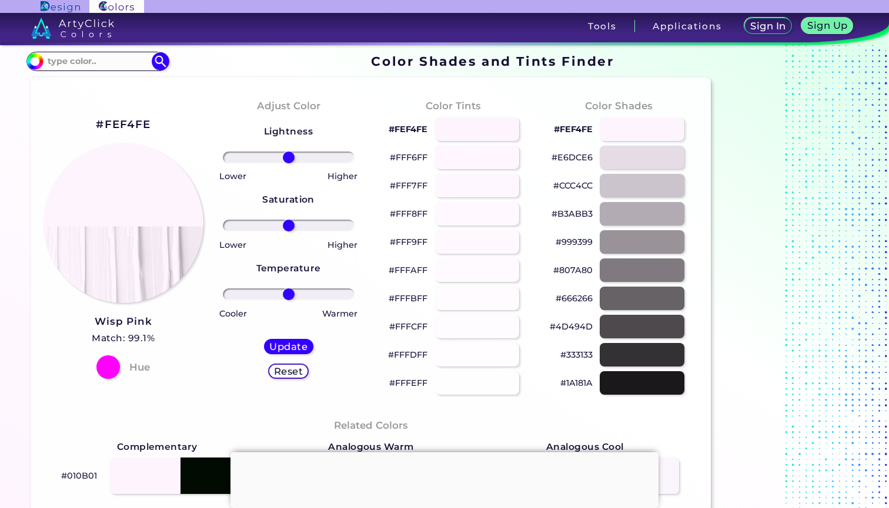
click at [131, 120] on h2 "#FEF4FE" at bounding box center [123, 124] width 55 height 15
click at [177, 120] on div "#FEF4FE Wisp Pink Match: 99.1% Hue" at bounding box center [123, 247] width 165 height 320
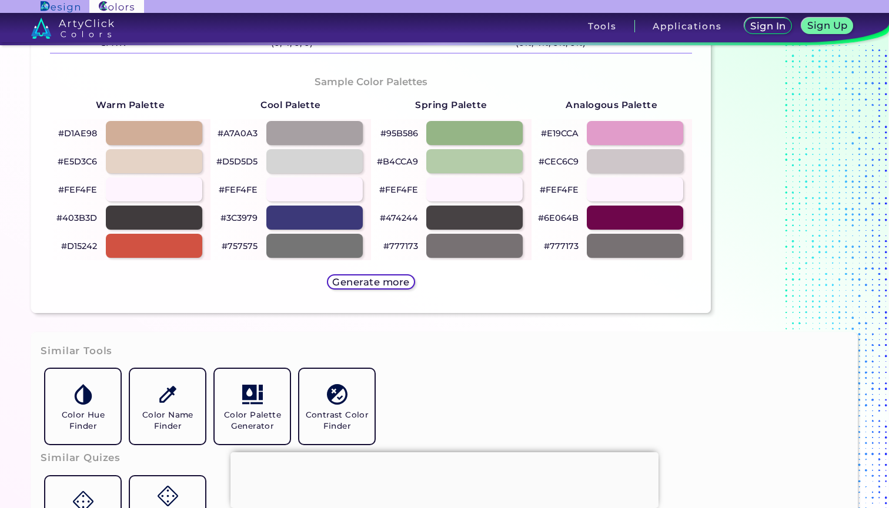
scroll to position [584, 0]
click at [342, 220] on div at bounding box center [315, 217] width 98 height 24
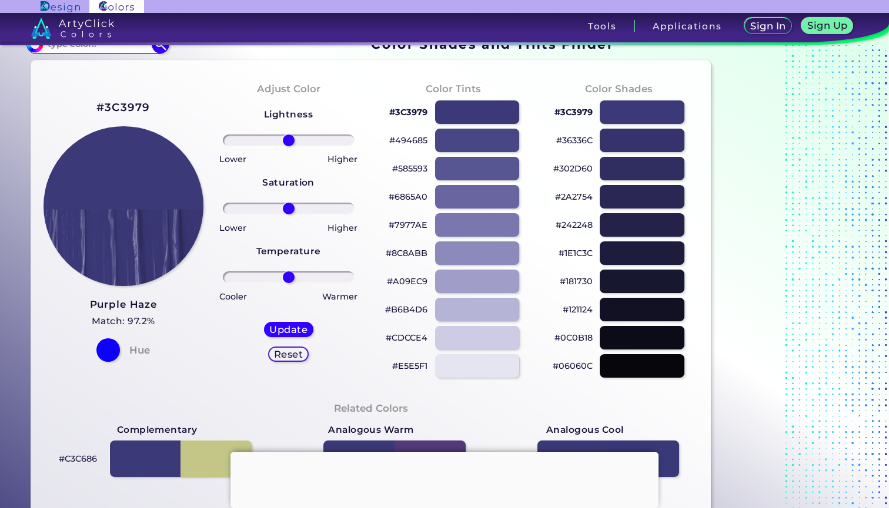
scroll to position [12, 0]
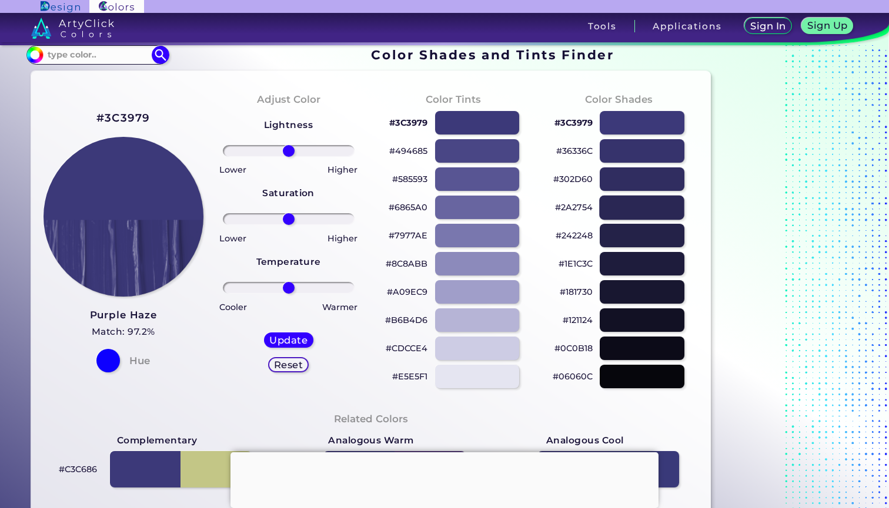
click at [621, 205] on div at bounding box center [641, 207] width 85 height 24
type input "#2a2754"
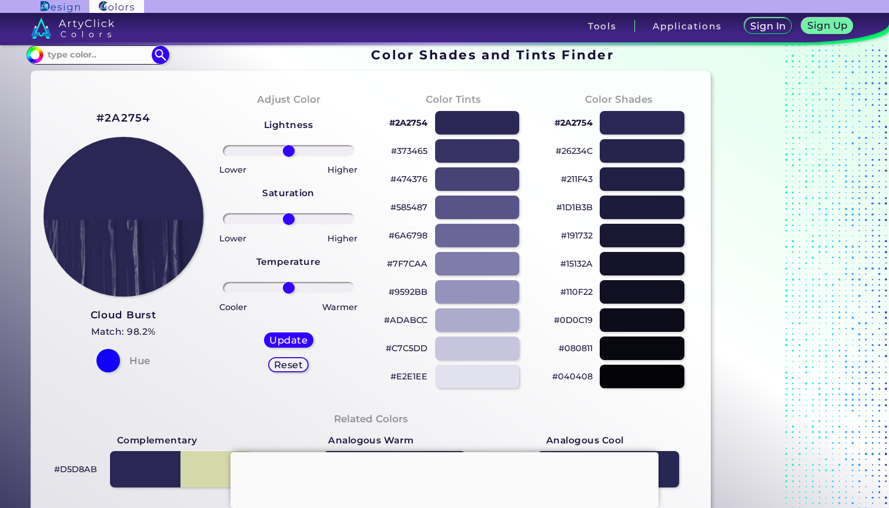
click at [125, 116] on h2 "#2A2754" at bounding box center [123, 117] width 54 height 15
click at [135, 113] on h2 "#2A2754" at bounding box center [123, 117] width 54 height 15
click at [135, 113] on h2 "#2A2754 copied" at bounding box center [123, 117] width 54 height 15
drag, startPoint x: 151, startPoint y: 116, endPoint x: 102, endPoint y: 119, distance: 48.9
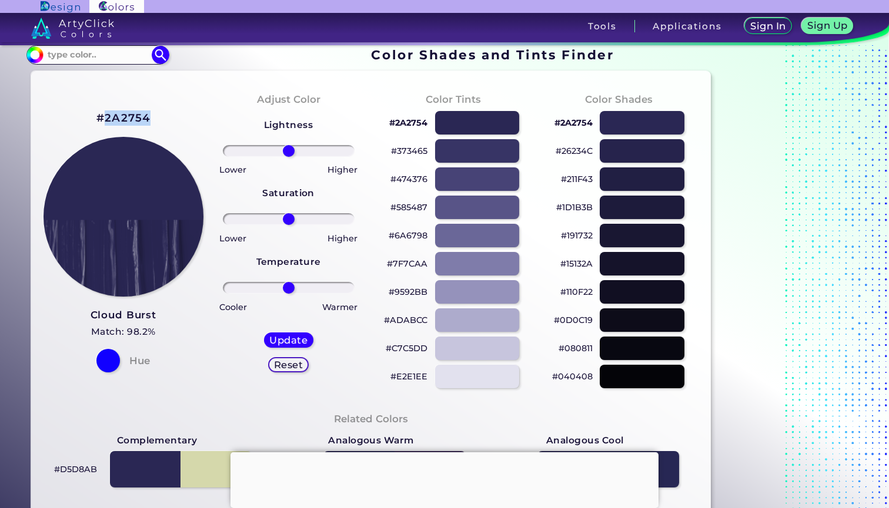
click at [102, 119] on div "#2A2754 Cloud Burst Match: 98.2% Hue" at bounding box center [123, 241] width 165 height 320
copy h2 "2A2754"
